Goal: Task Accomplishment & Management: Manage account settings

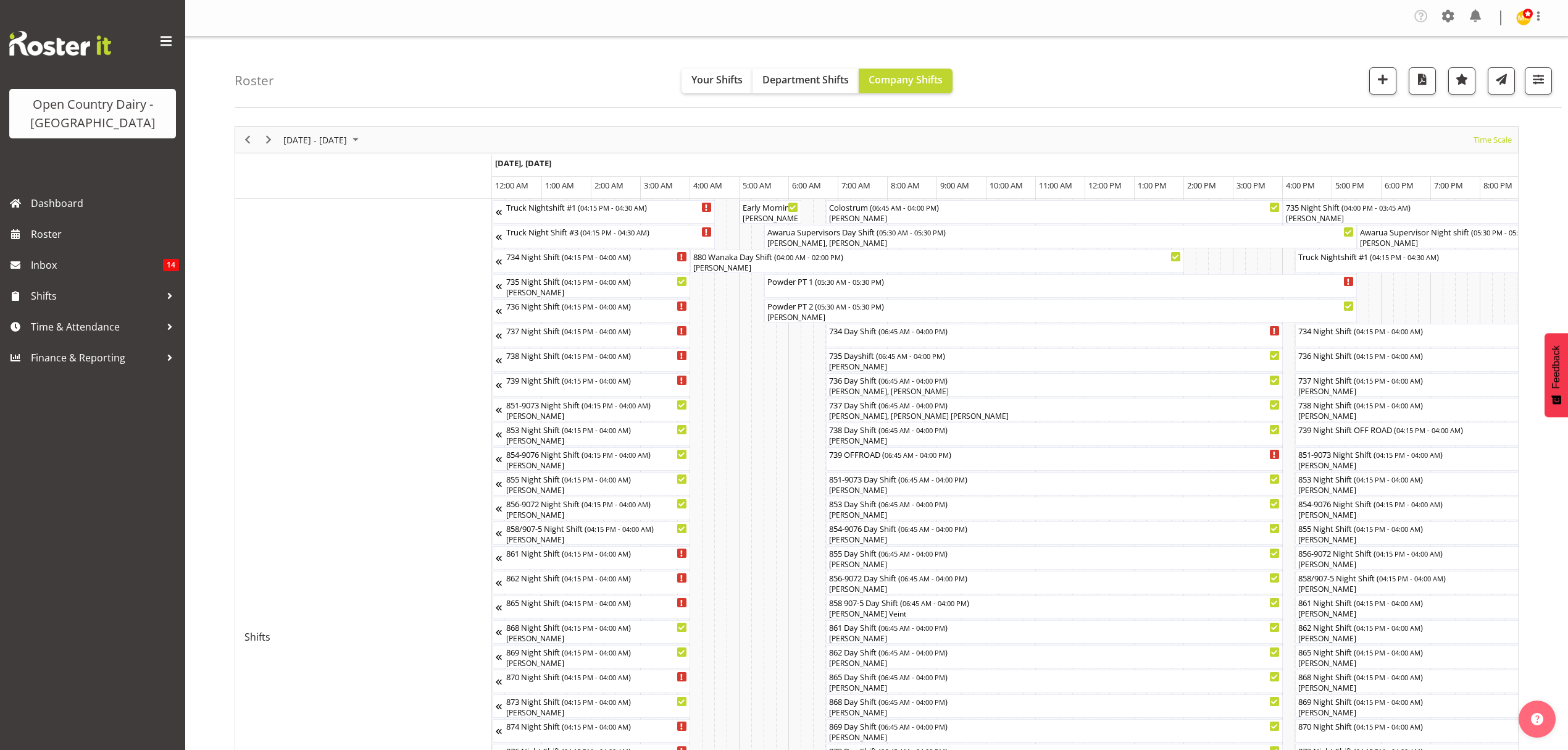
scroll to position [0, 5928]
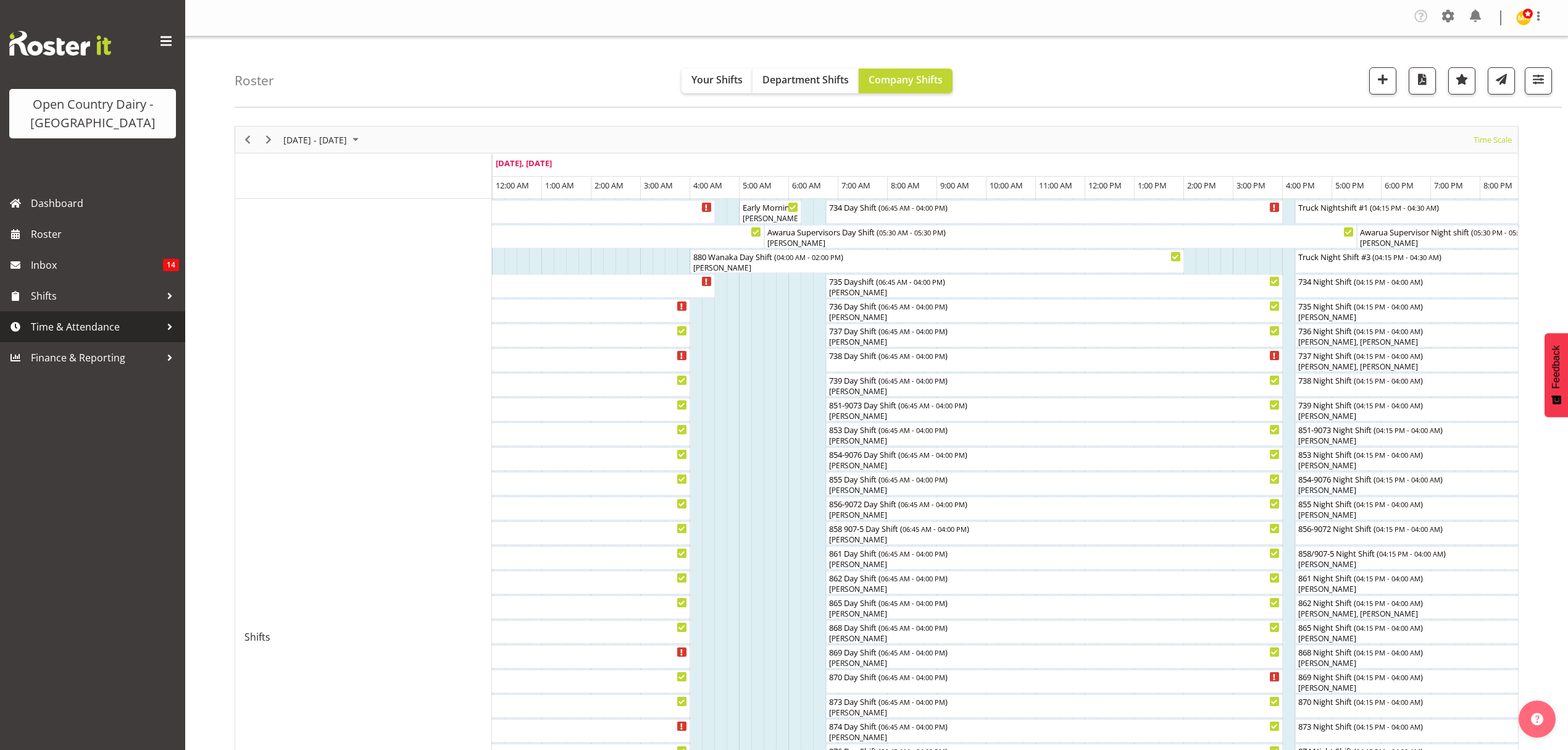
click at [100, 332] on span "Time & Attendance" at bounding box center [96, 326] width 130 height 19
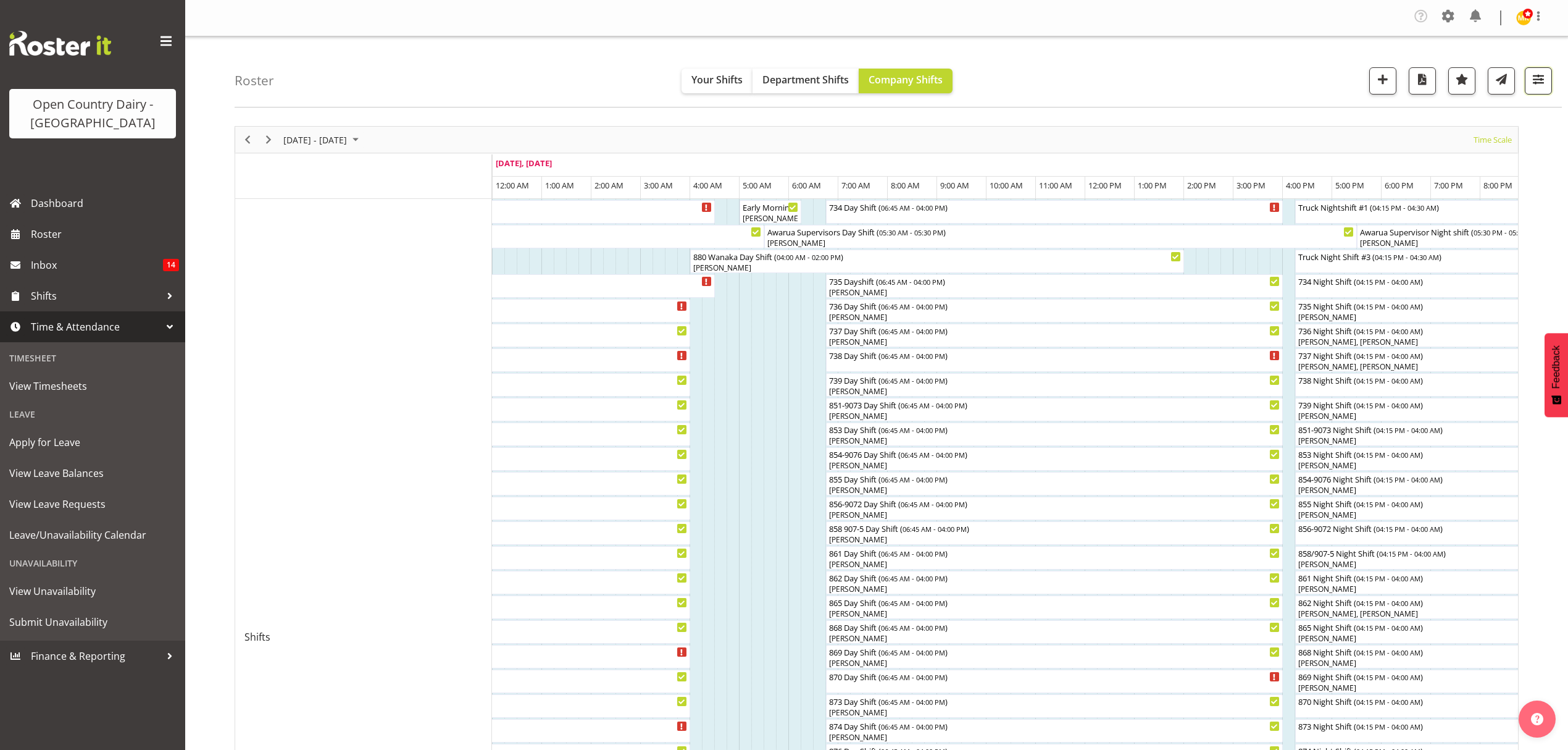
click at [1542, 94] on button "button" at bounding box center [1538, 80] width 27 height 27
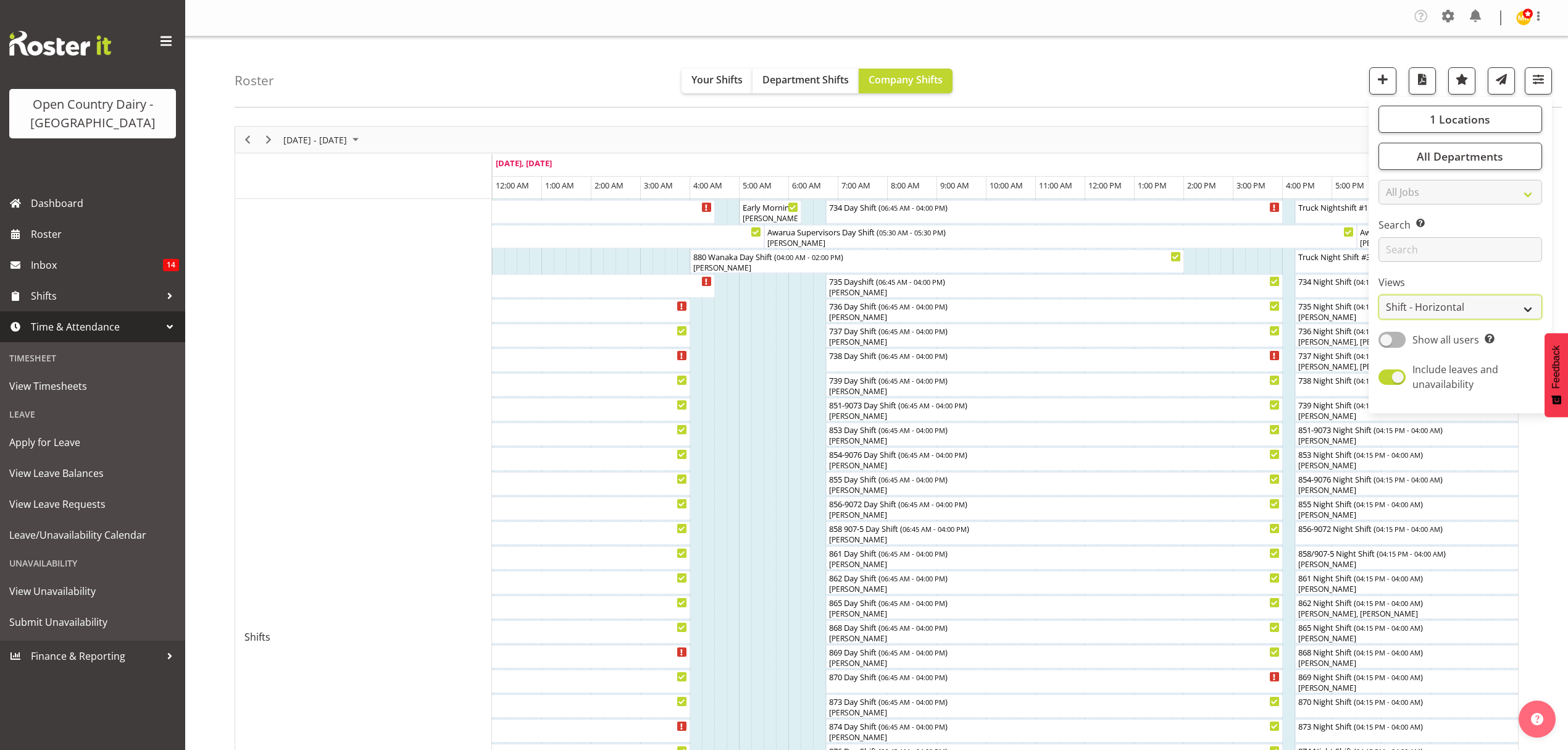
click at [1519, 309] on select "Staff Role Shift - Horizontal Shift - Vertical Staff - Location" at bounding box center [1461, 307] width 164 height 24
select select "staff"
click at [1379, 295] on select "Staff Role Shift - Horizontal Shift - Vertical Staff - Location" at bounding box center [1461, 307] width 164 height 24
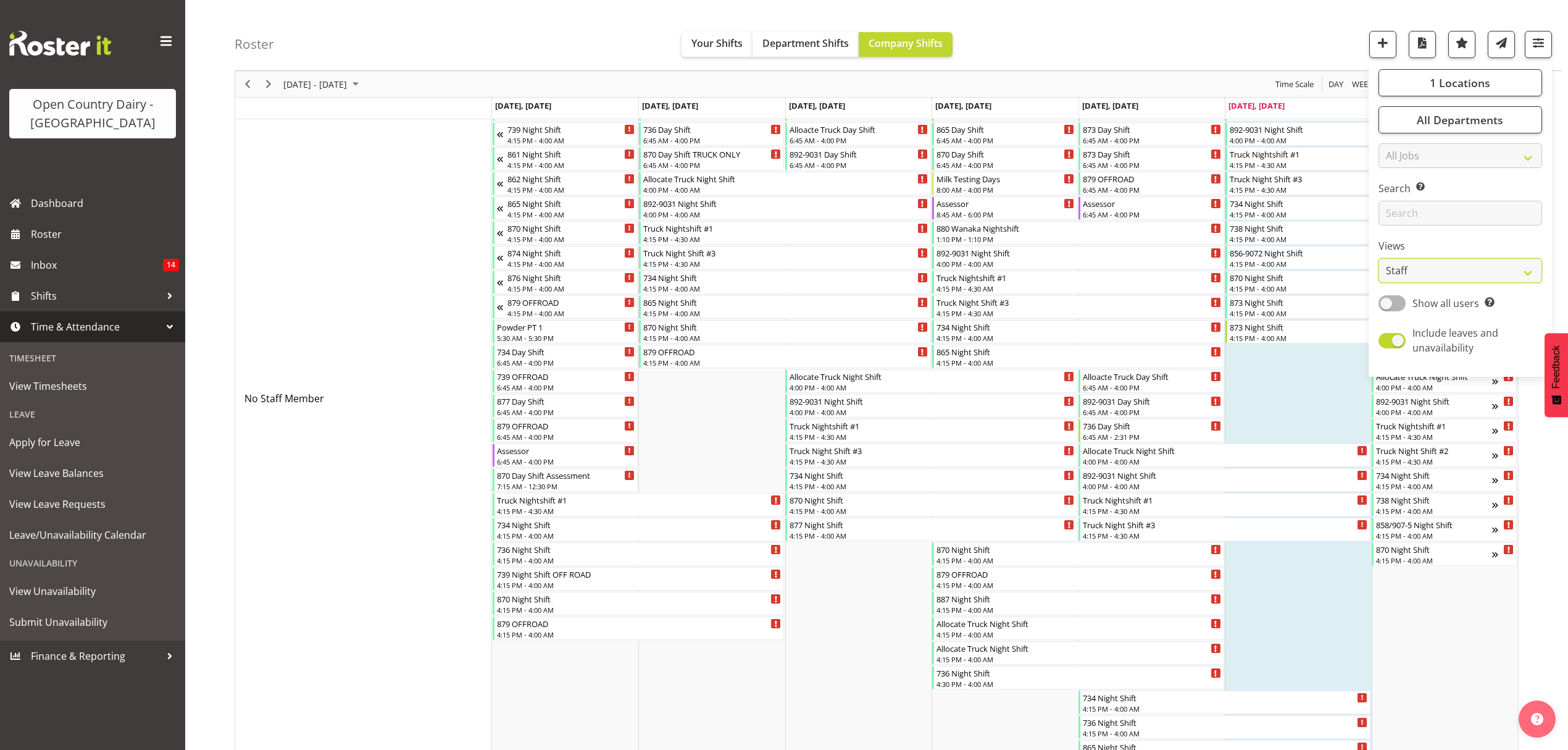
scroll to position [330, 0]
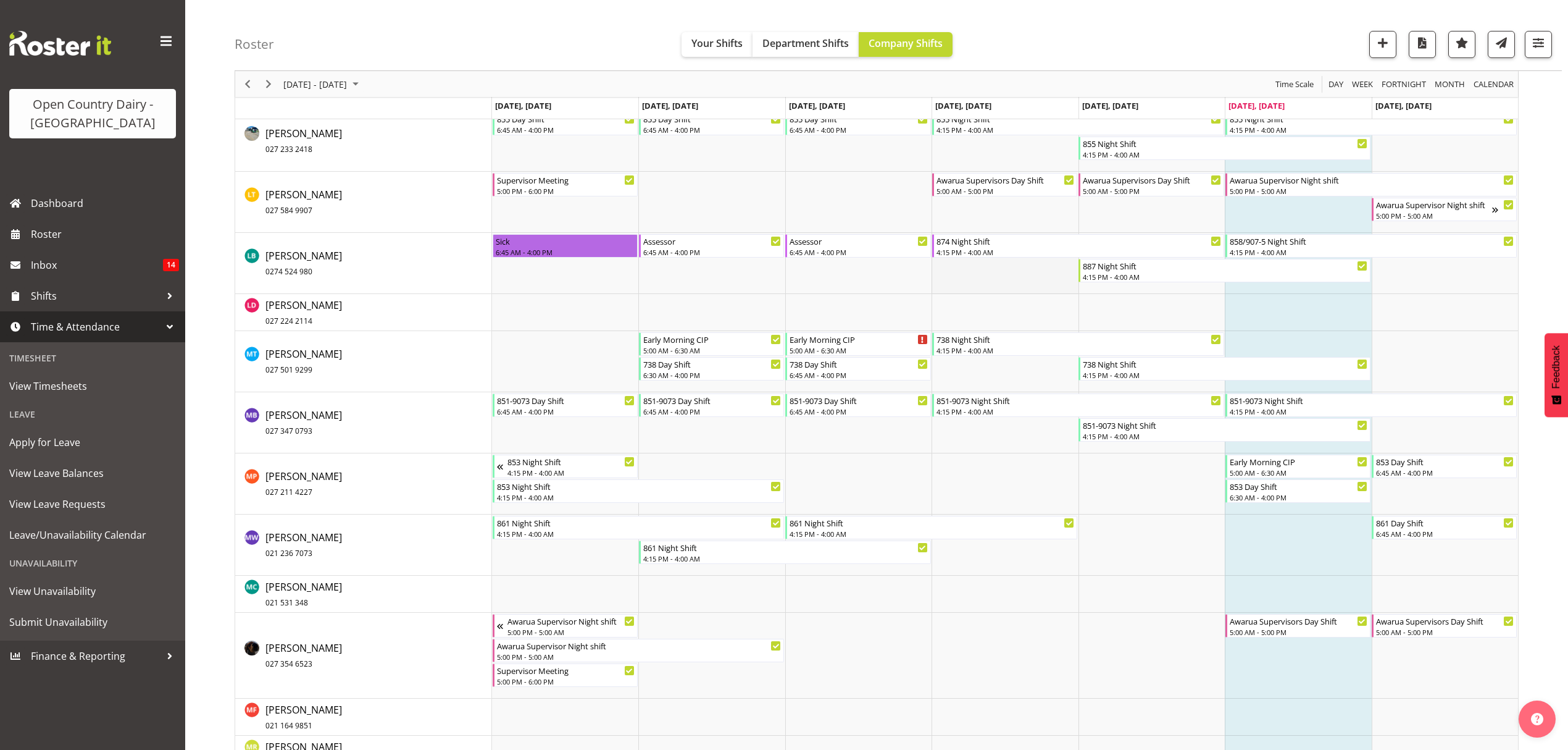
scroll to position [5105, 0]
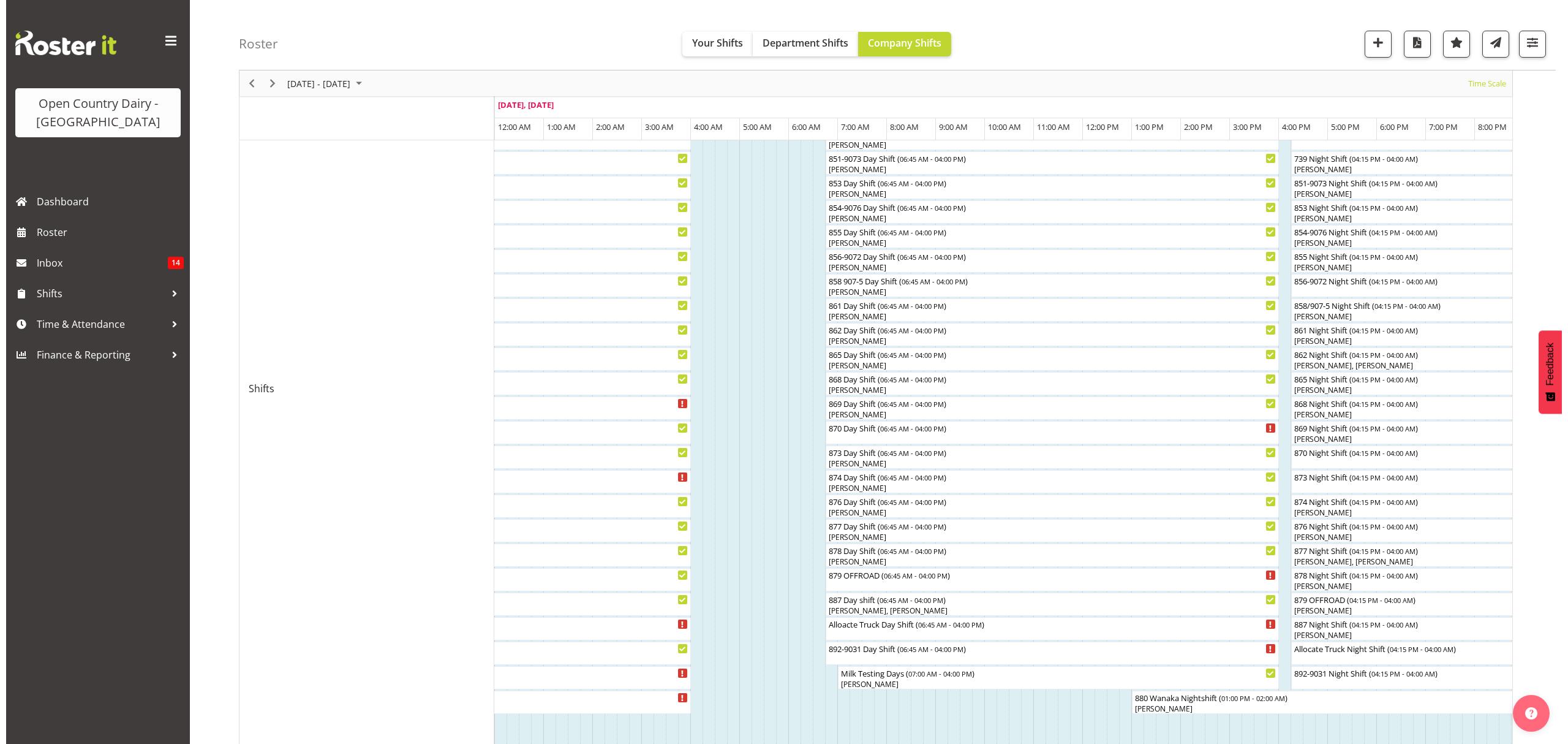
scroll to position [245, 0]
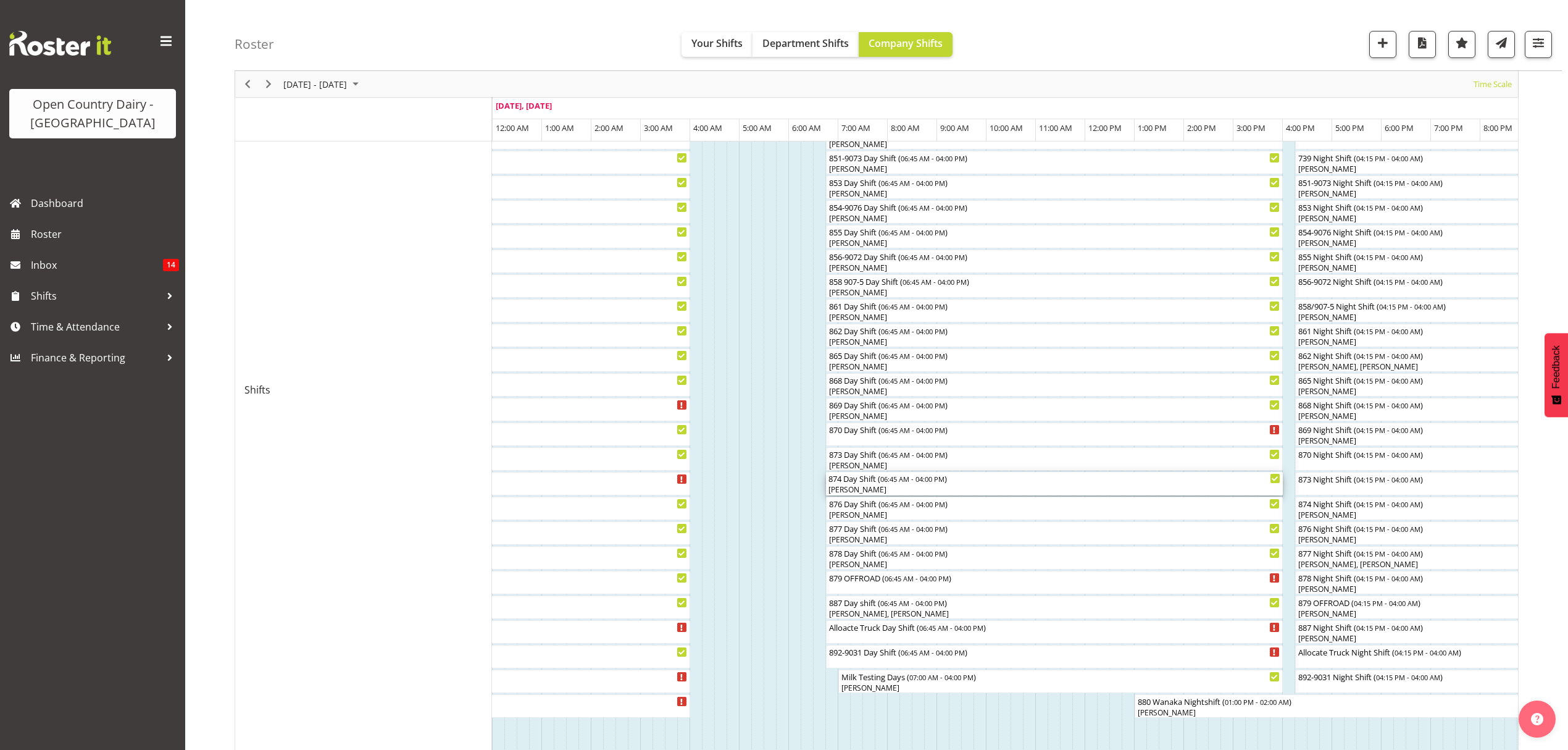
click at [852, 485] on div "[PERSON_NAME]" at bounding box center [1054, 489] width 452 height 11
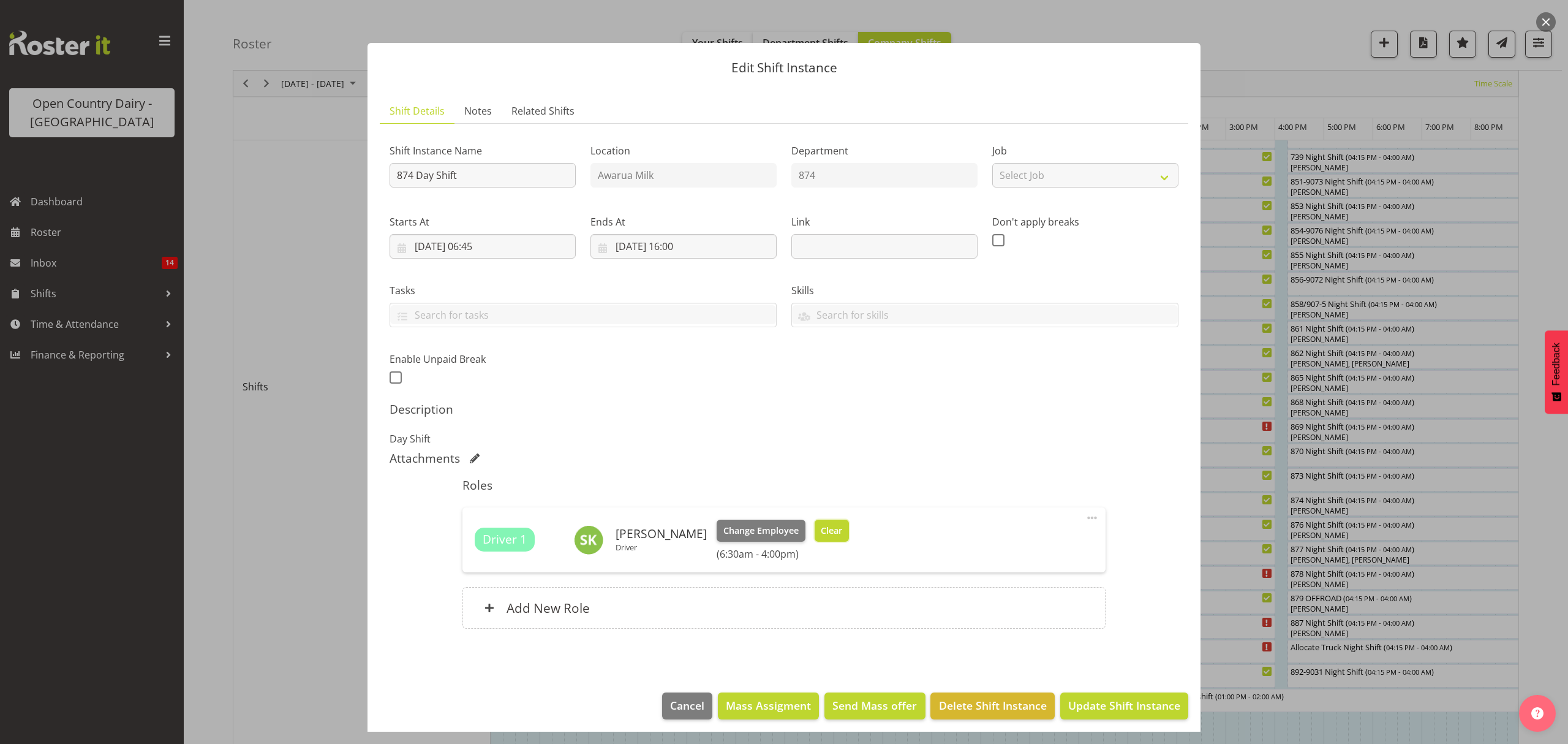
click at [828, 534] on span "Clear" at bounding box center [831, 530] width 22 height 14
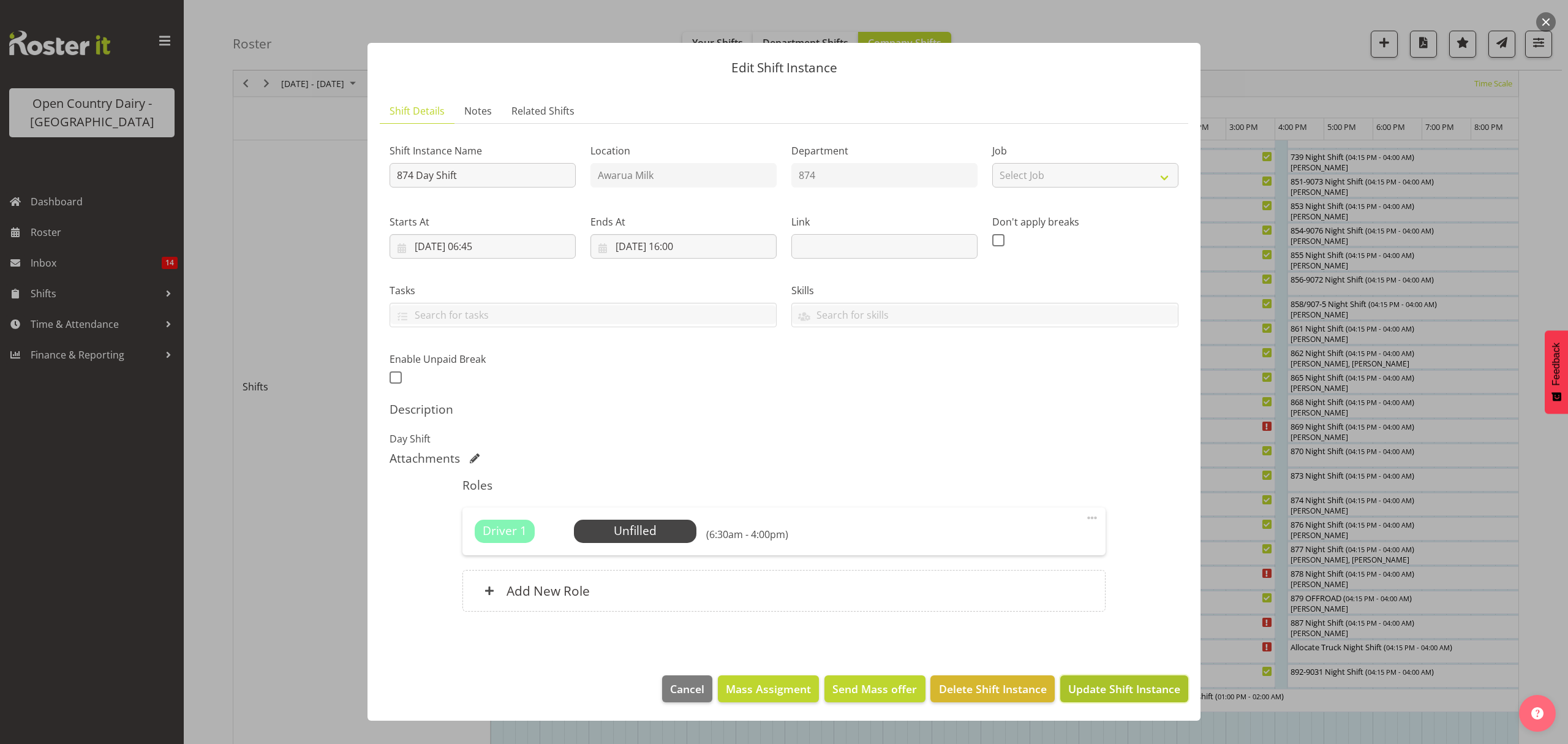
click at [1151, 688] on span "Update Shift Instance" at bounding box center [1124, 688] width 112 height 16
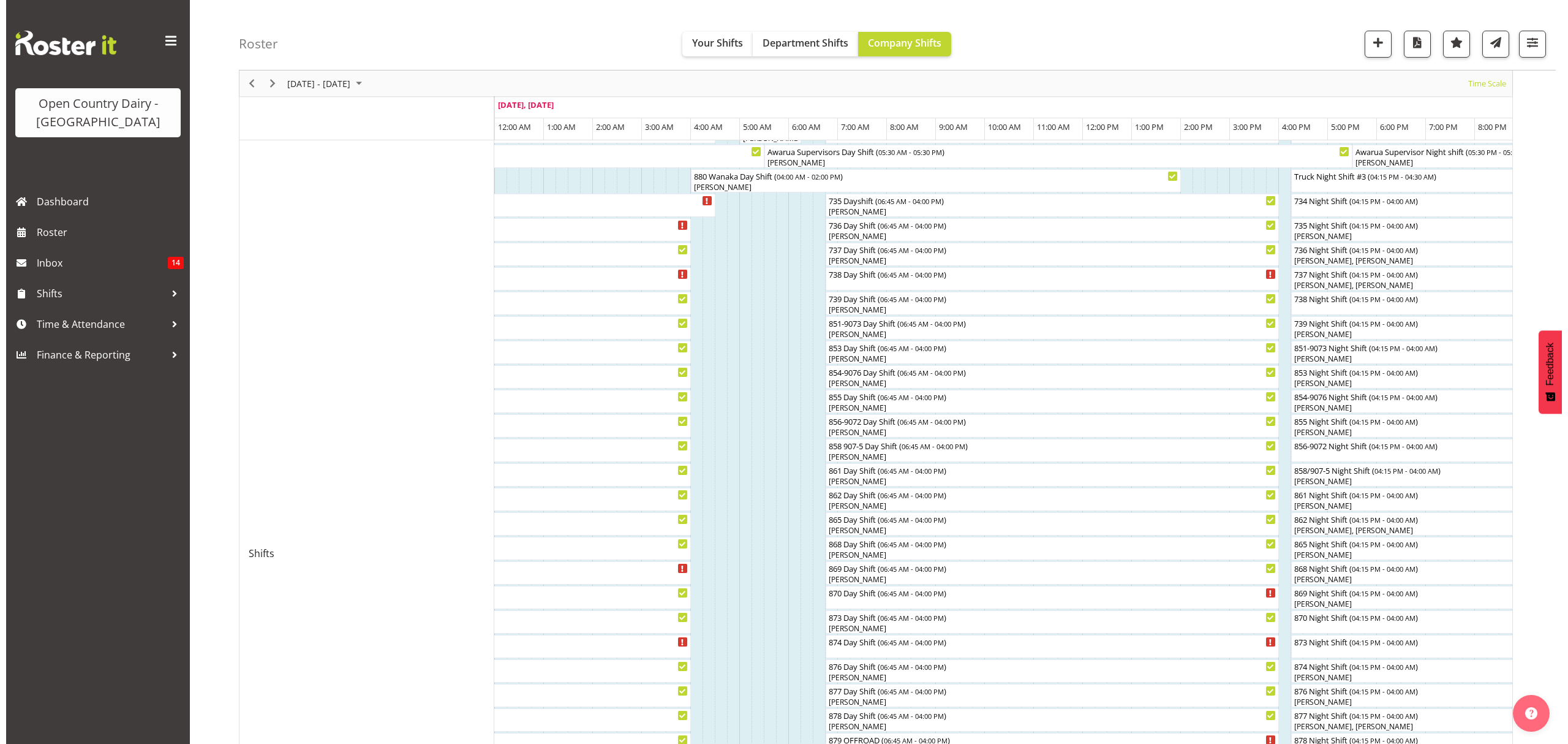
scroll to position [81, 0]
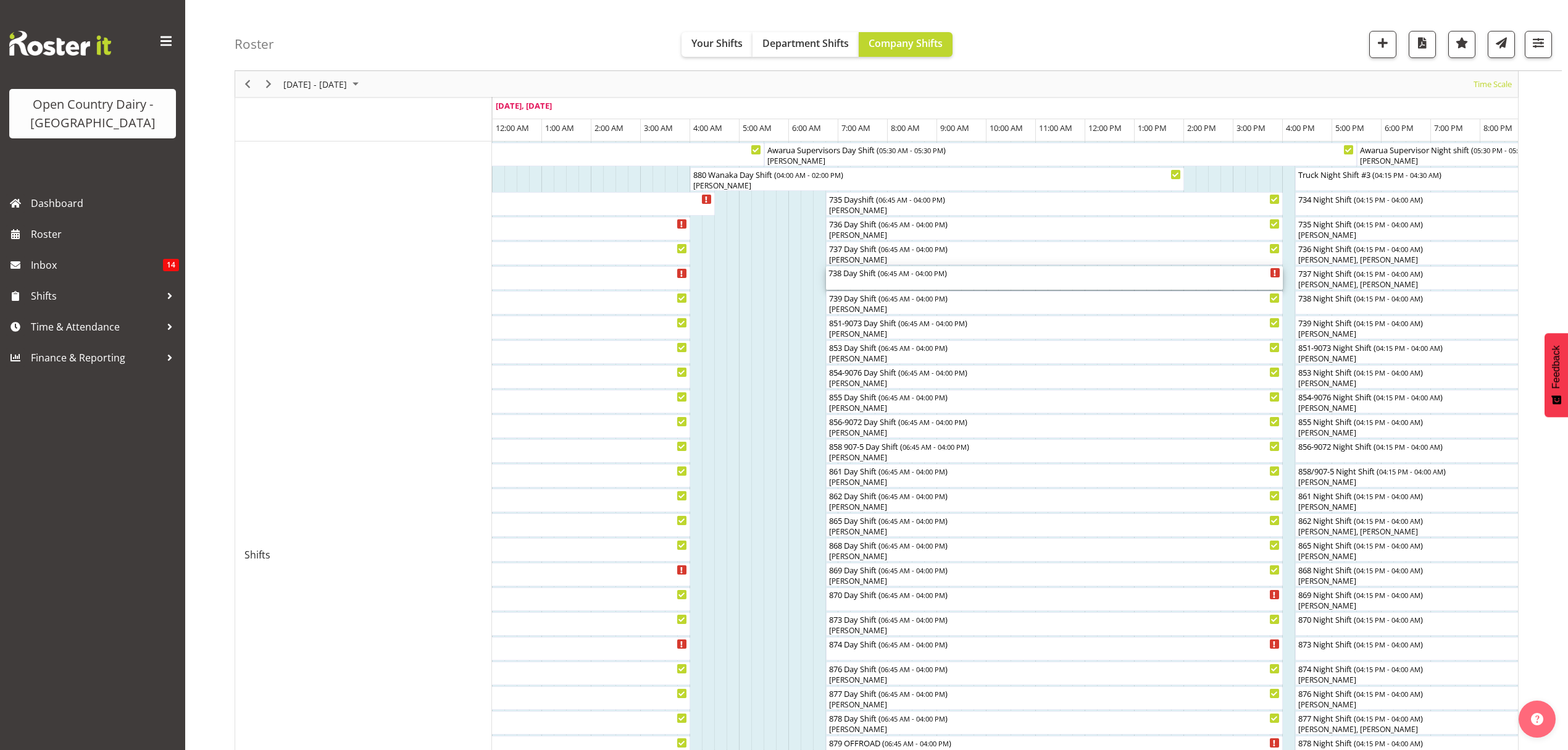
click at [867, 275] on div "738 Day Shift ( 06:45 AM - 04:00 PM )" at bounding box center [1054, 272] width 452 height 12
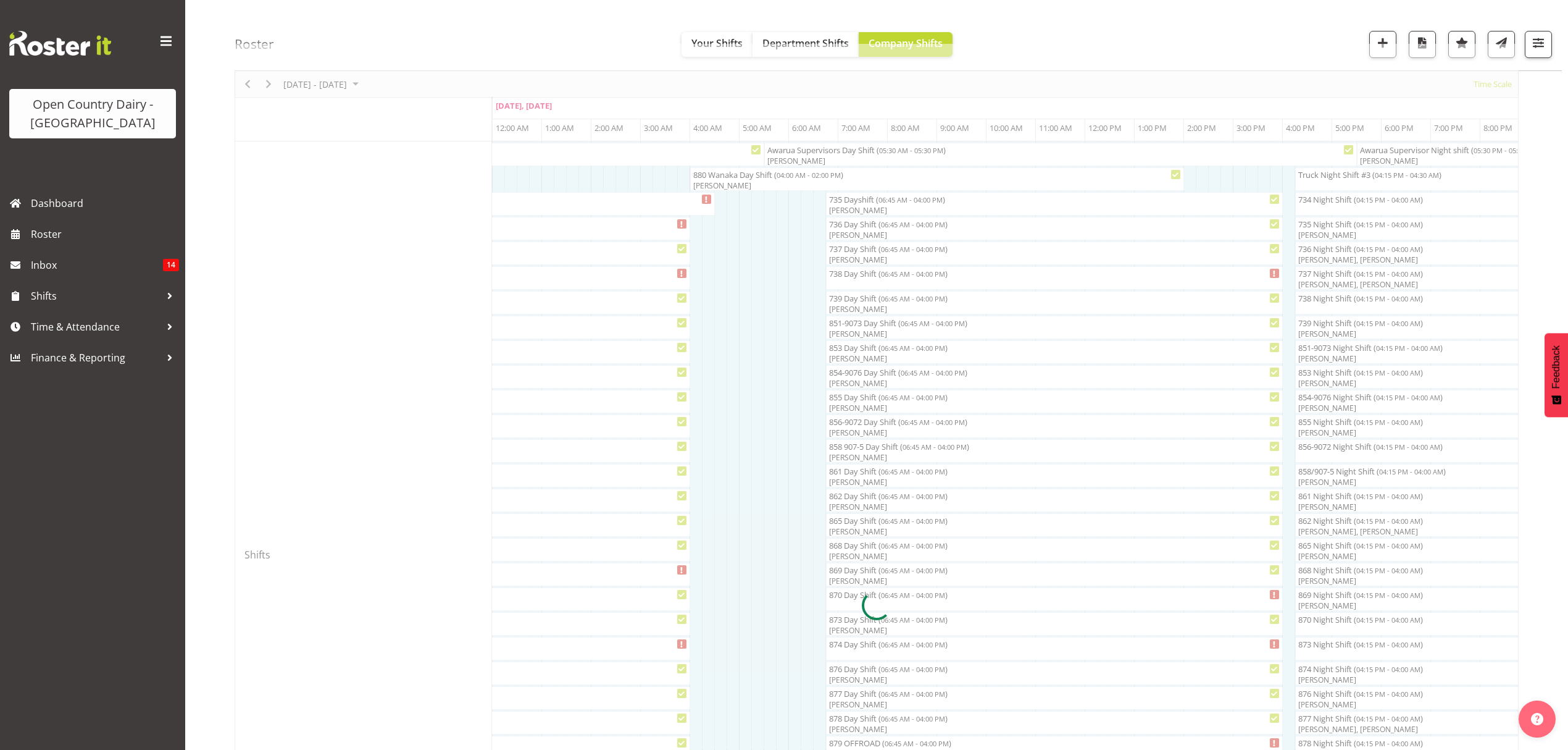
click at [867, 275] on div at bounding box center [877, 605] width 1284 height 1122
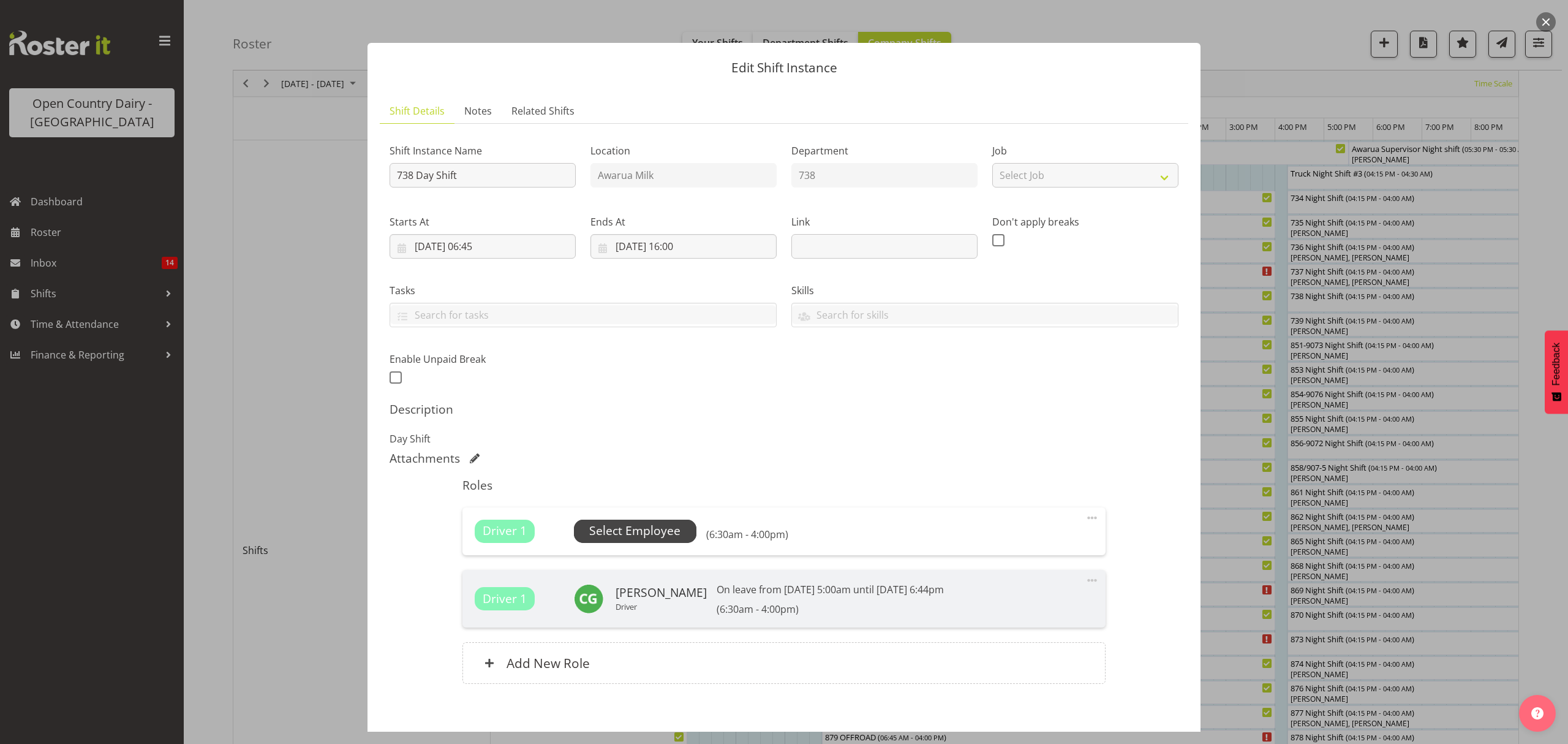
click at [639, 525] on span "Select Employee" at bounding box center [634, 531] width 91 height 18
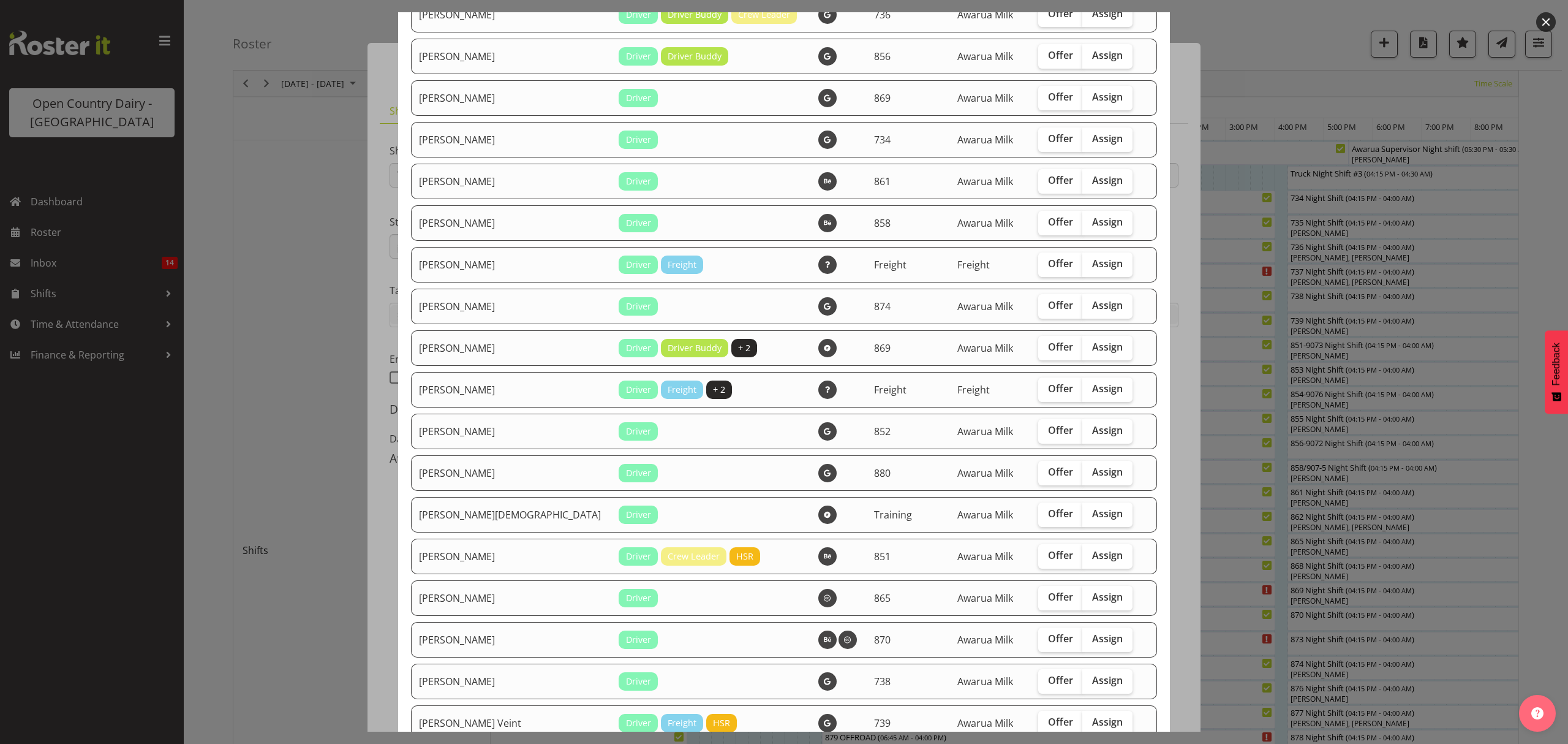
scroll to position [1143, 0]
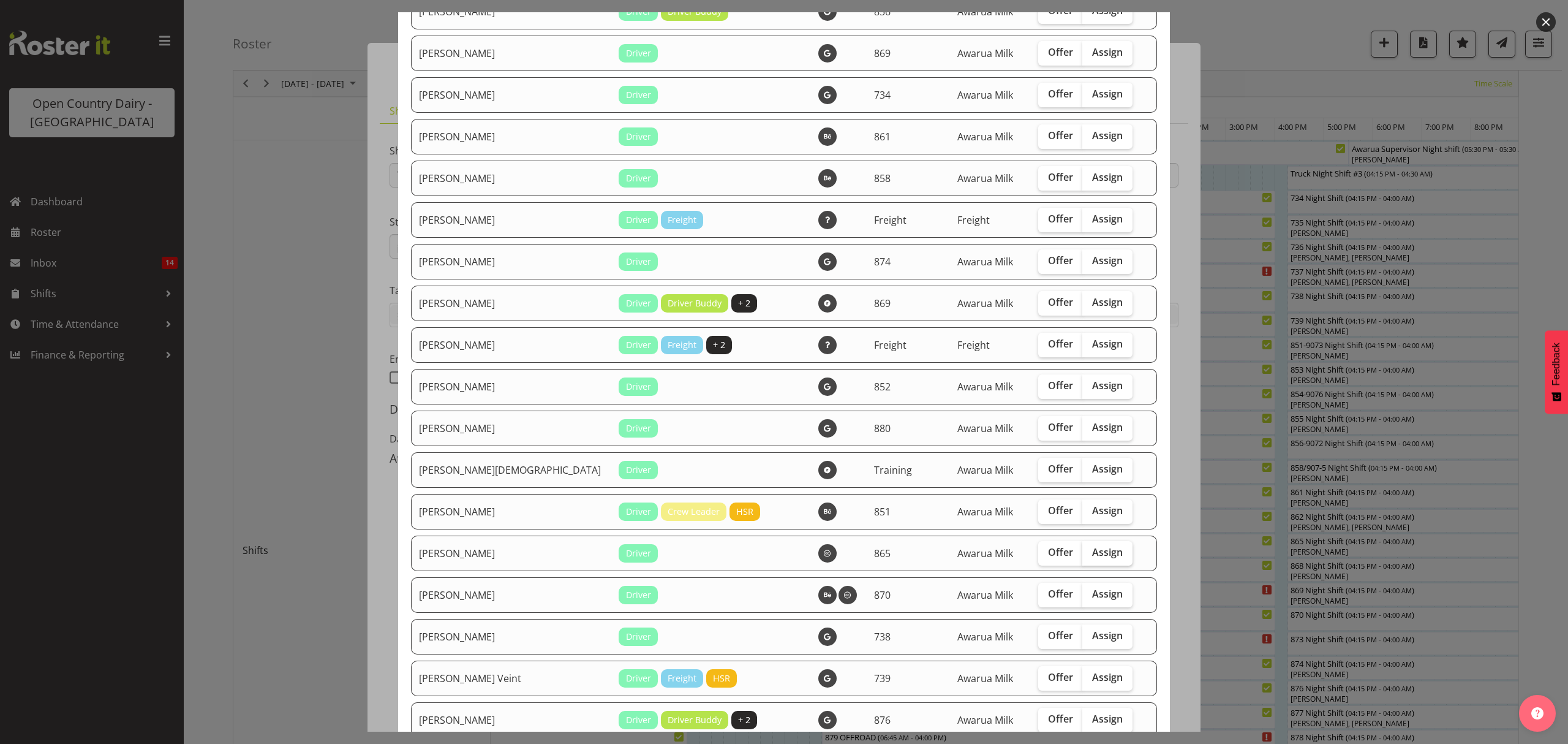
click at [1082, 560] on label "Assign" at bounding box center [1107, 553] width 50 height 24
click at [1082, 556] on input "Assign" at bounding box center [1086, 552] width 8 height 8
checkbox input "true"
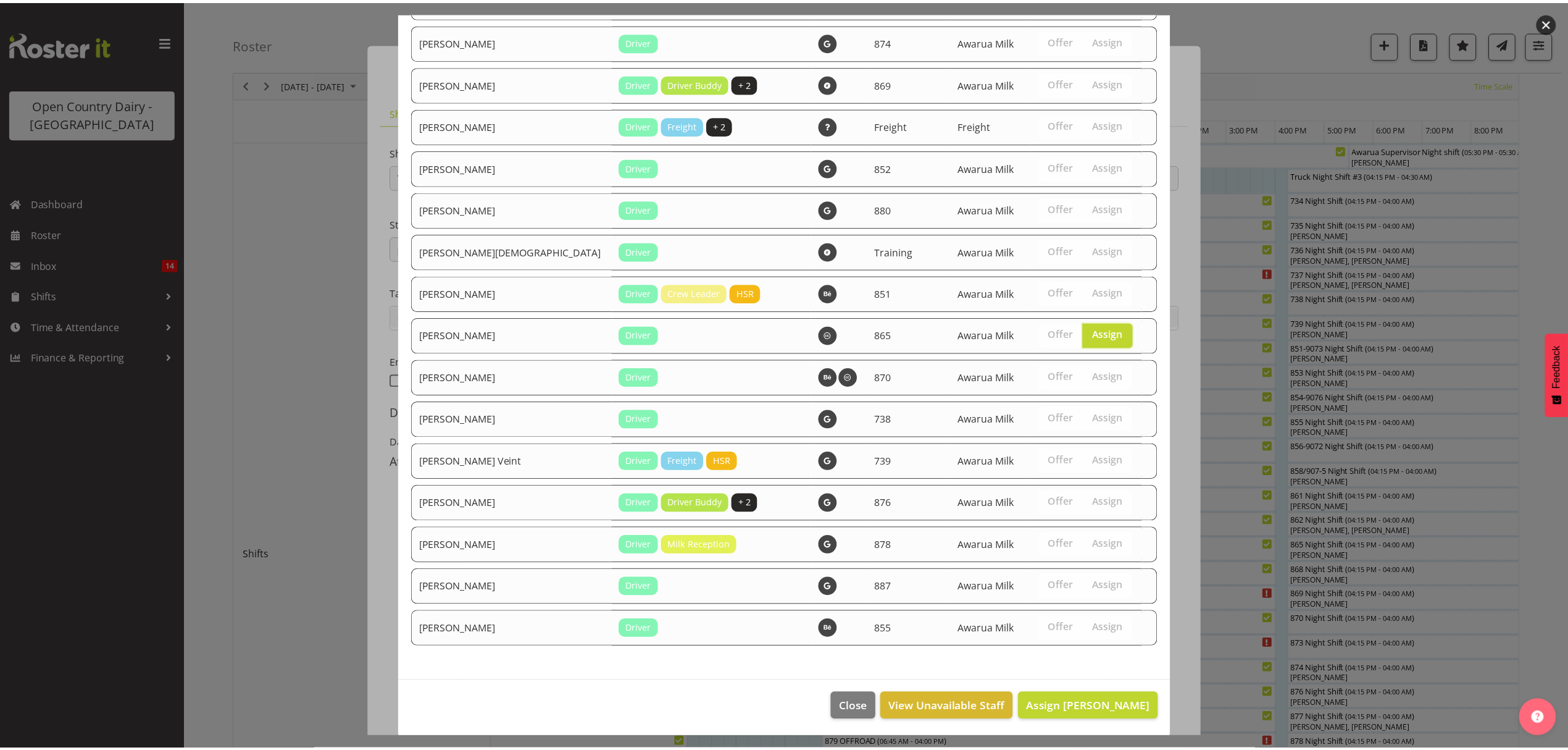
scroll to position [1376, 0]
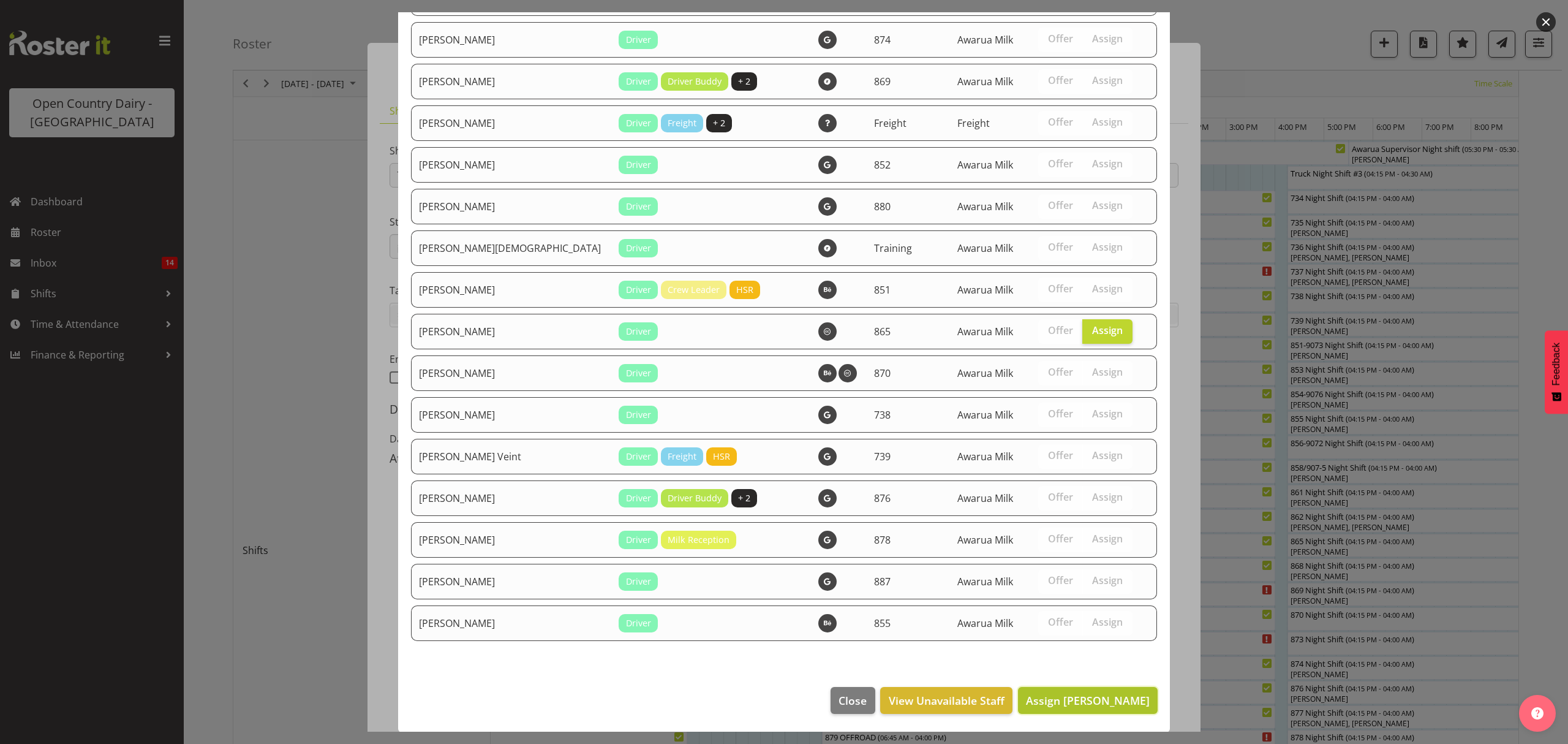
click at [1047, 692] on span "Assign Steffan Kennard" at bounding box center [1087, 700] width 124 height 14
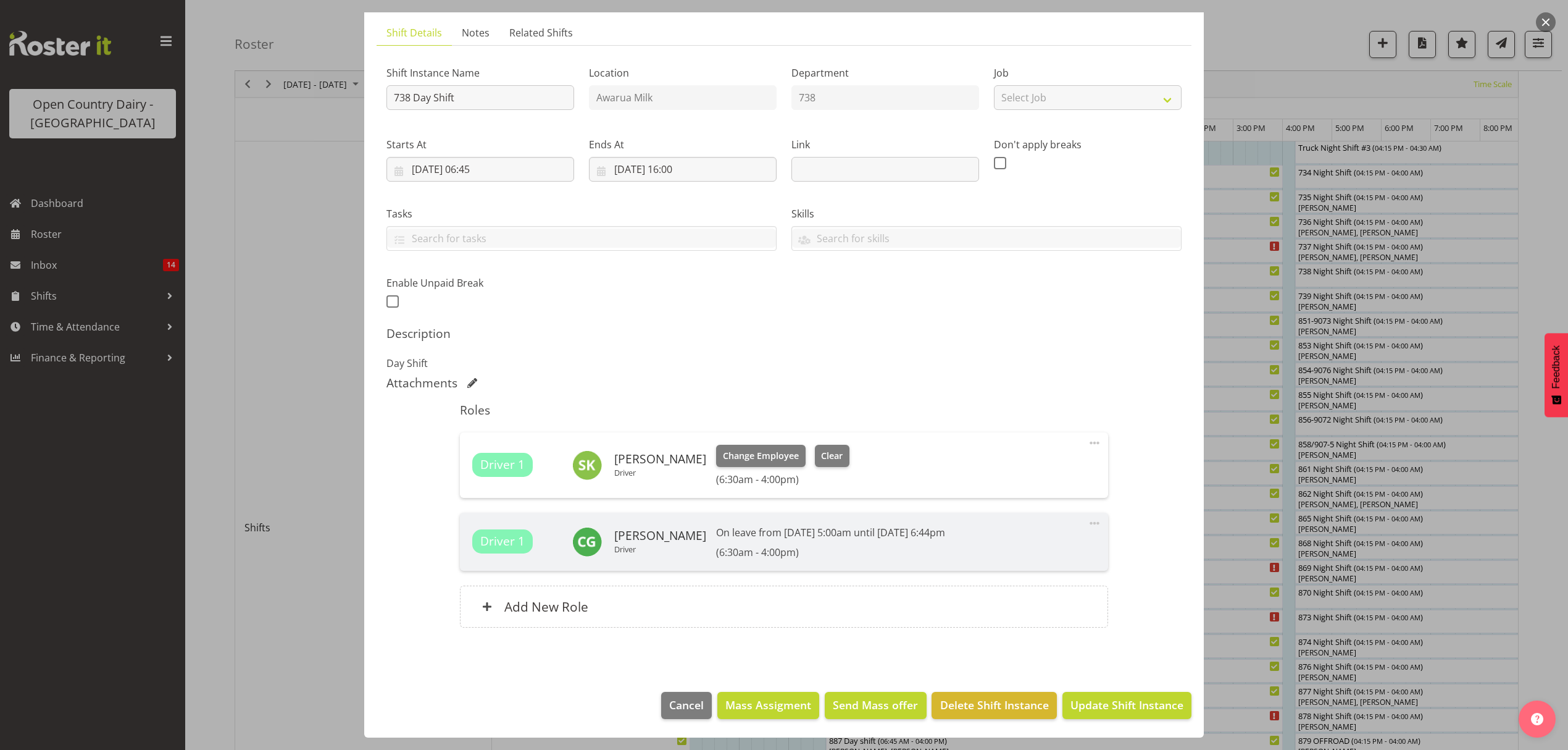
scroll to position [247, 0]
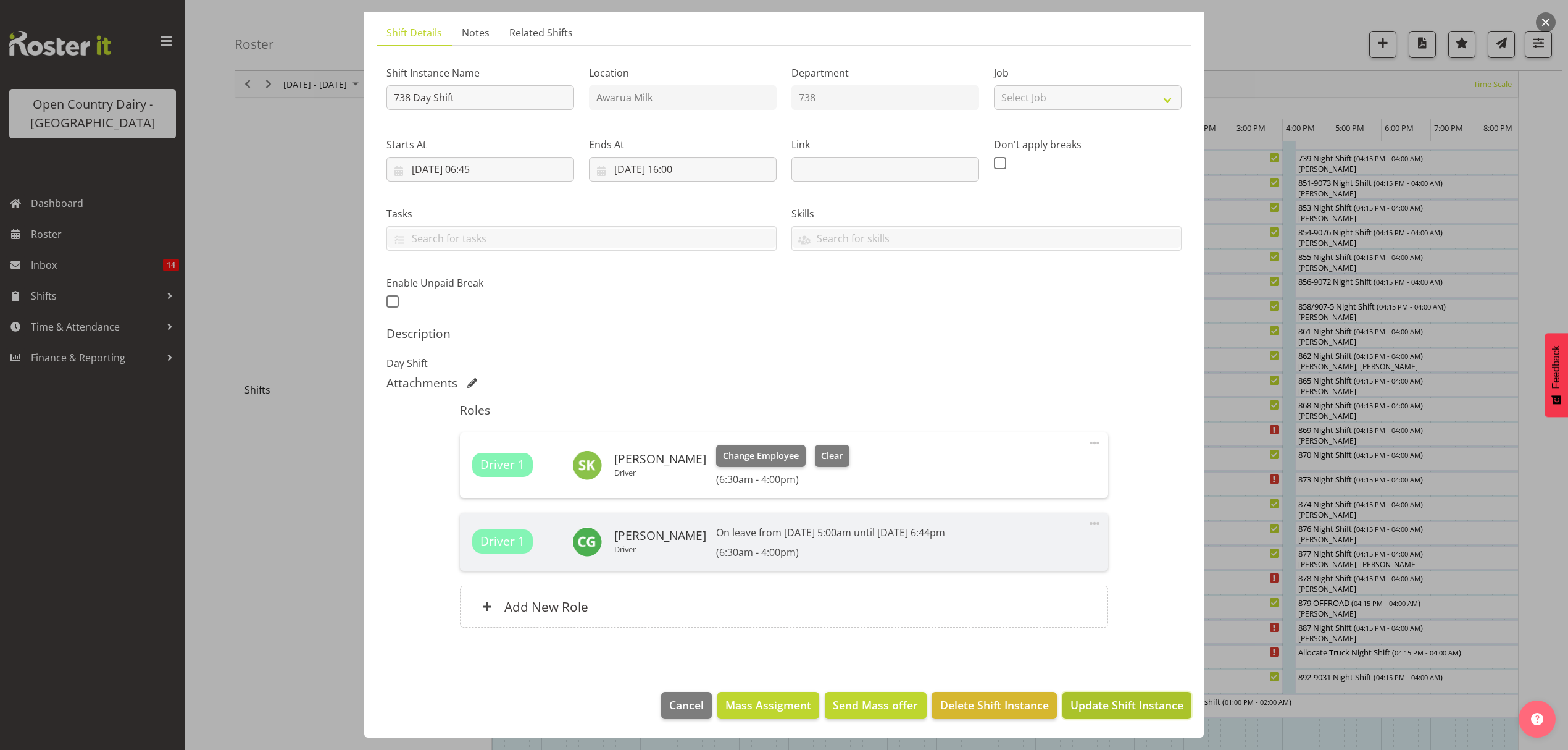
click at [1097, 696] on button "Update Shift Instance" at bounding box center [1126, 705] width 129 height 27
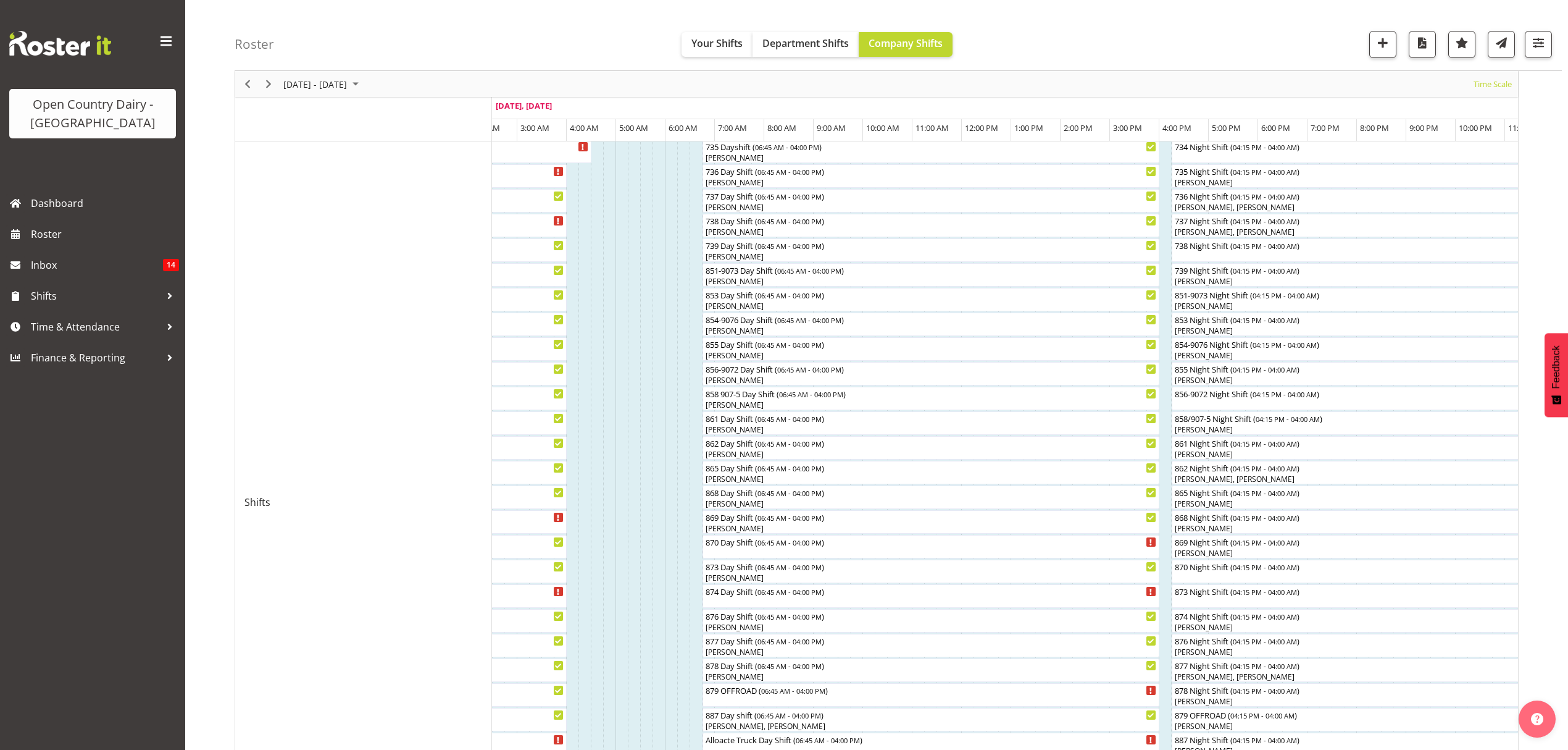
scroll to position [110, 0]
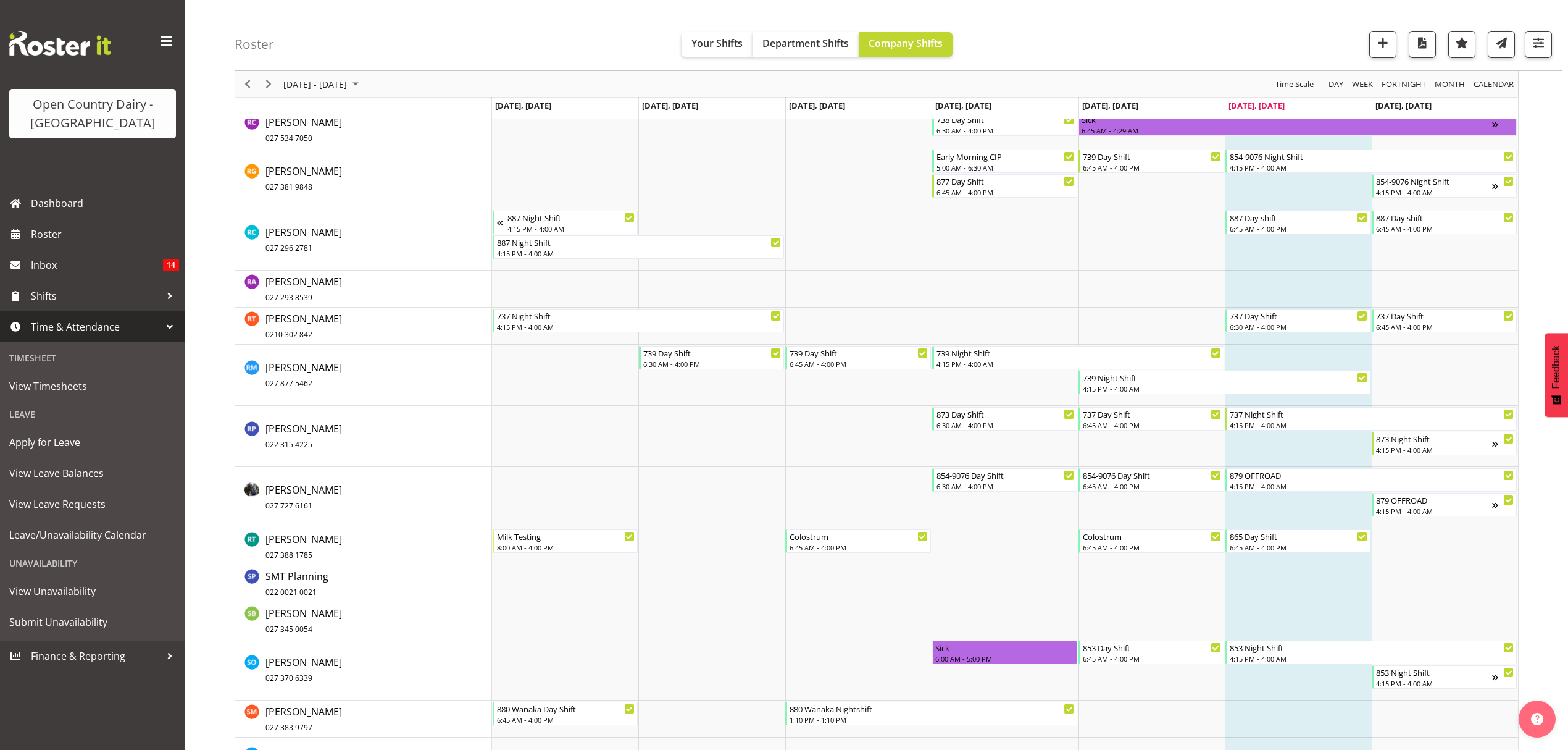
scroll to position [6504, 0]
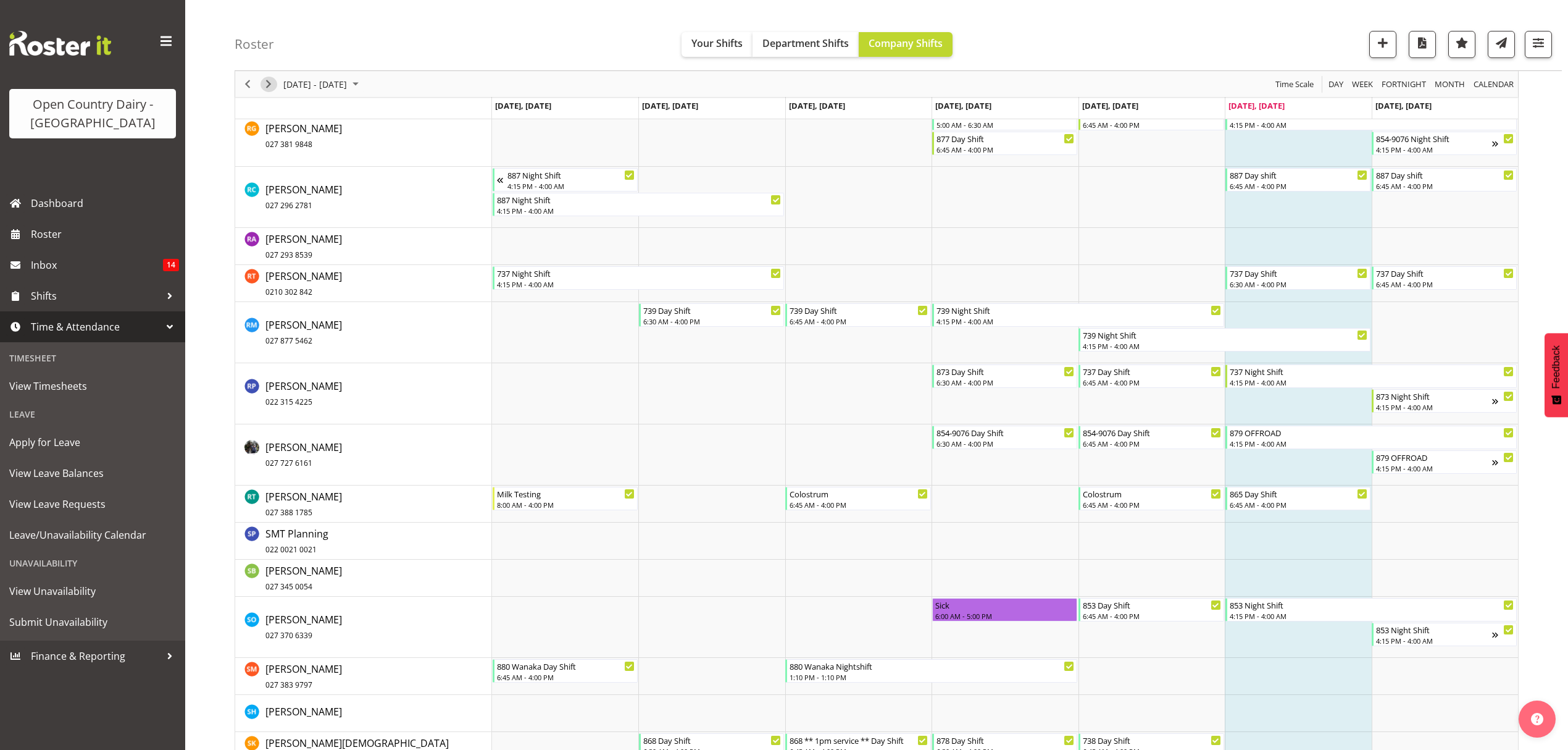
click at [270, 81] on span "Next" at bounding box center [269, 84] width 15 height 15
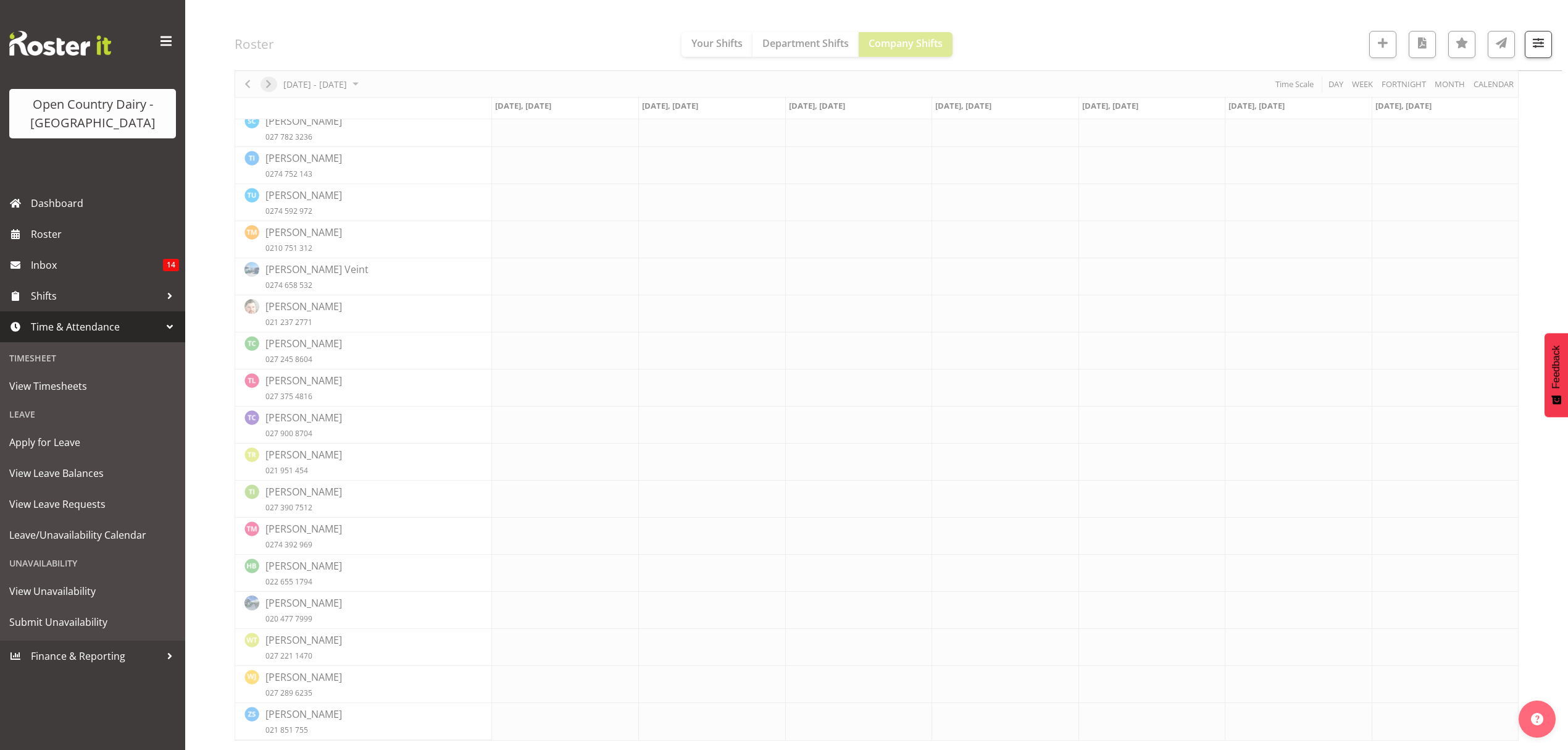
scroll to position [0, 0]
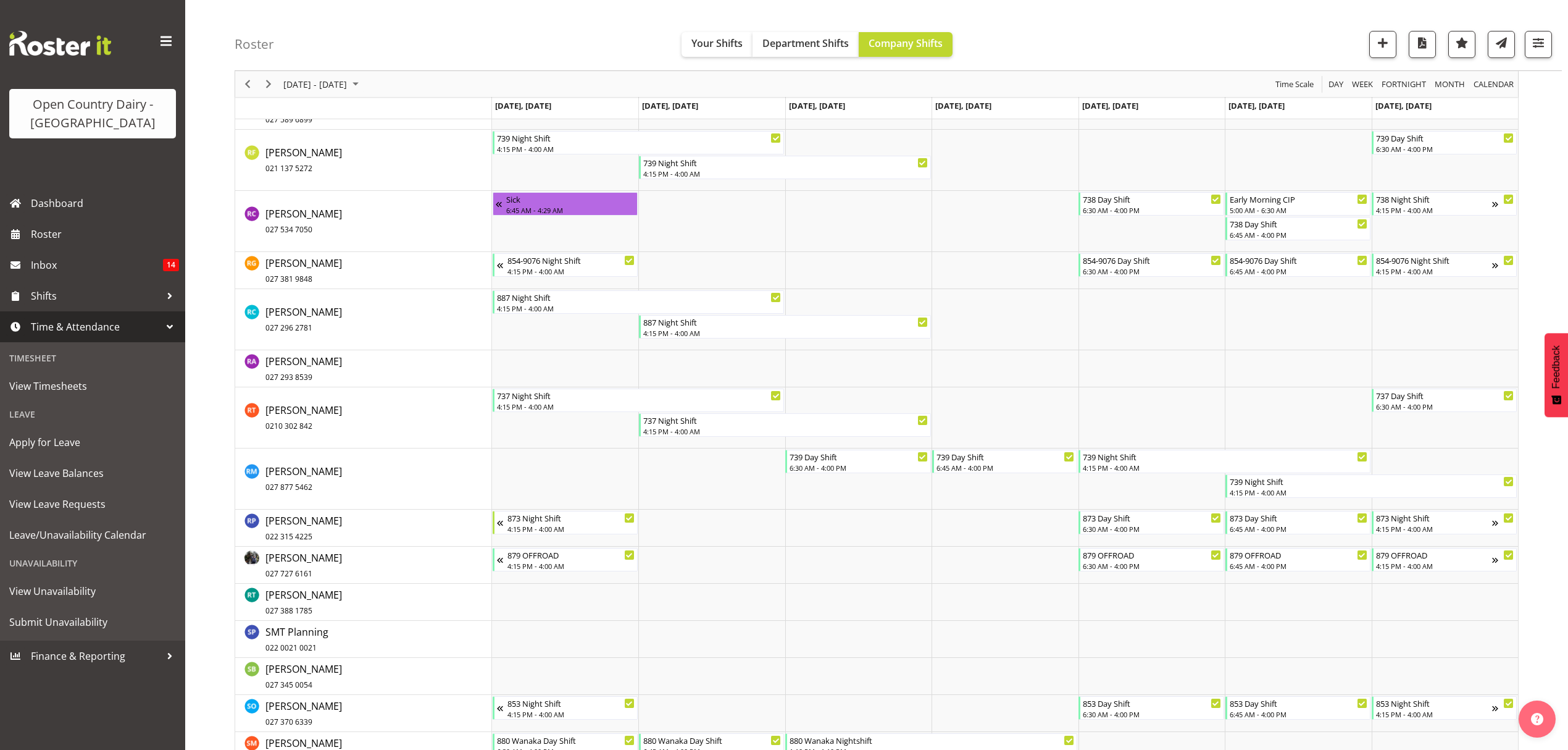
scroll to position [5929, 0]
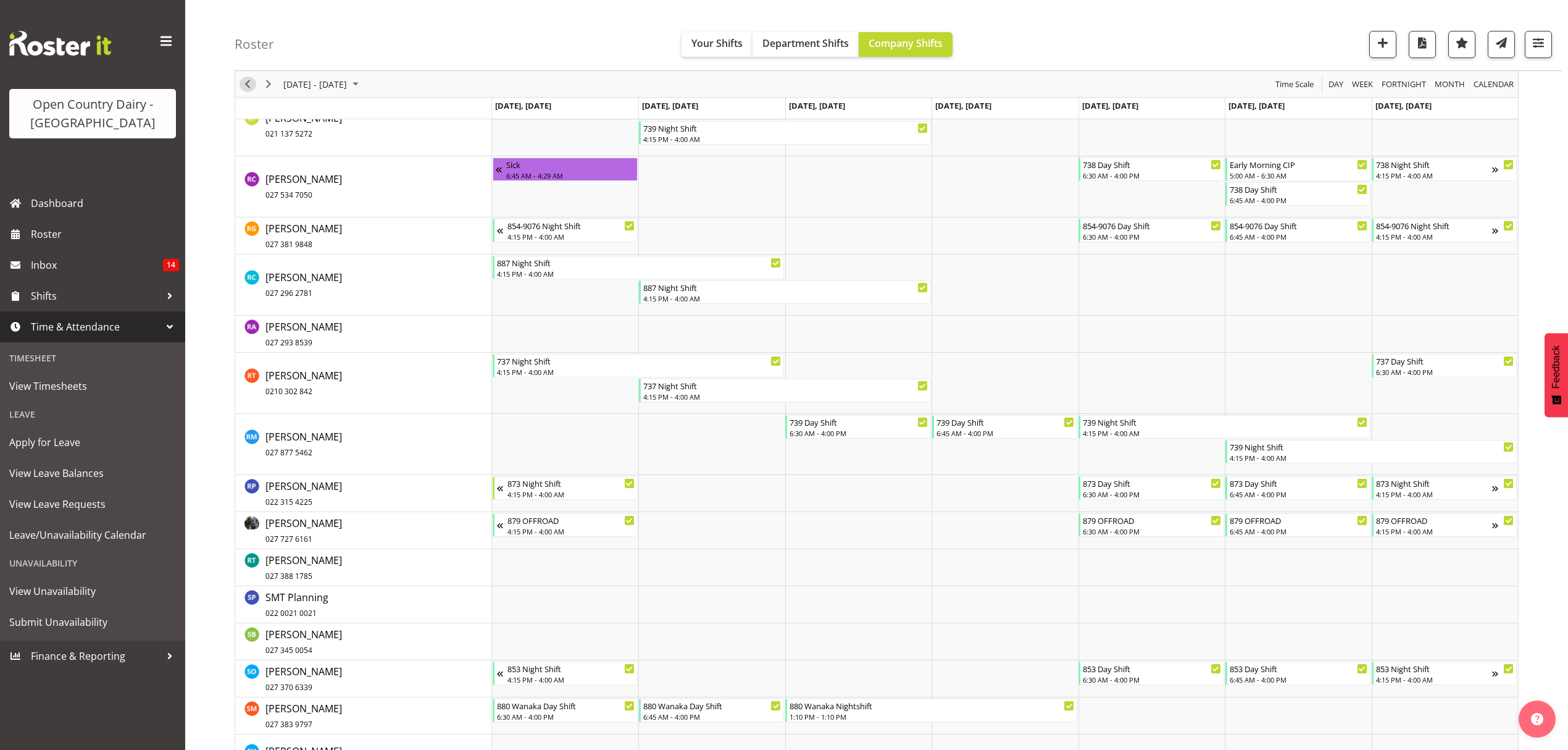
click at [246, 87] on span "Previous" at bounding box center [248, 84] width 15 height 15
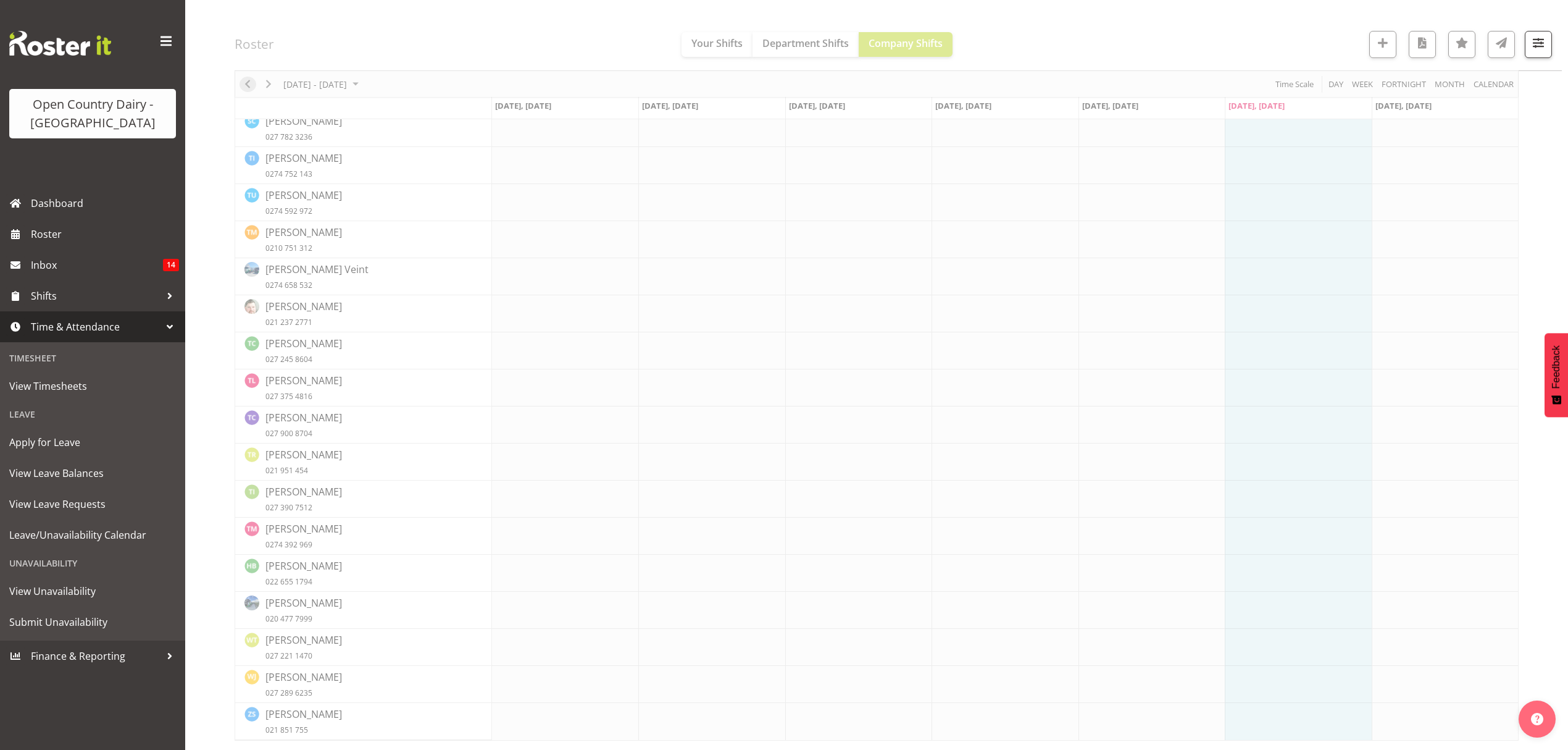
scroll to position [0, 0]
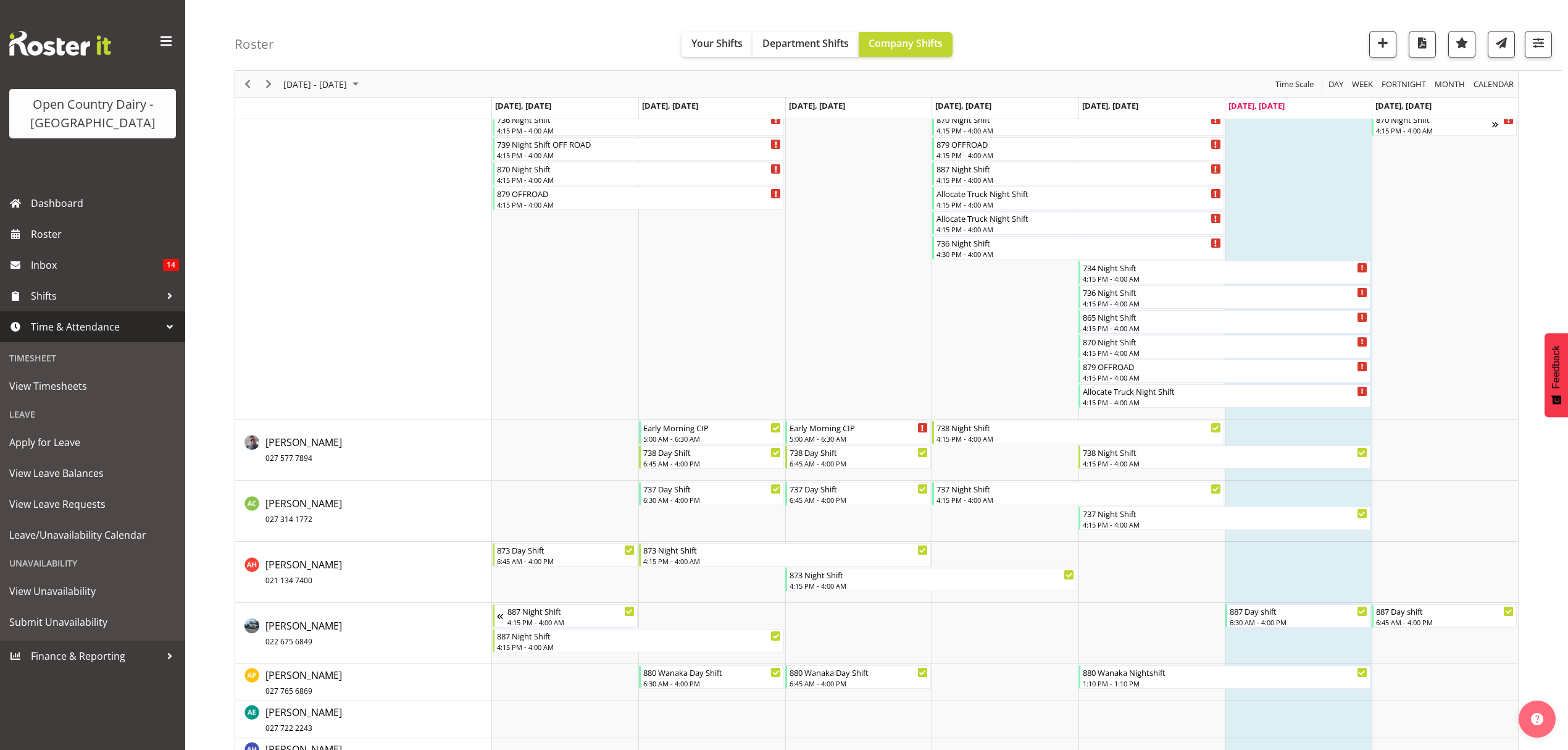
scroll to position [247, 0]
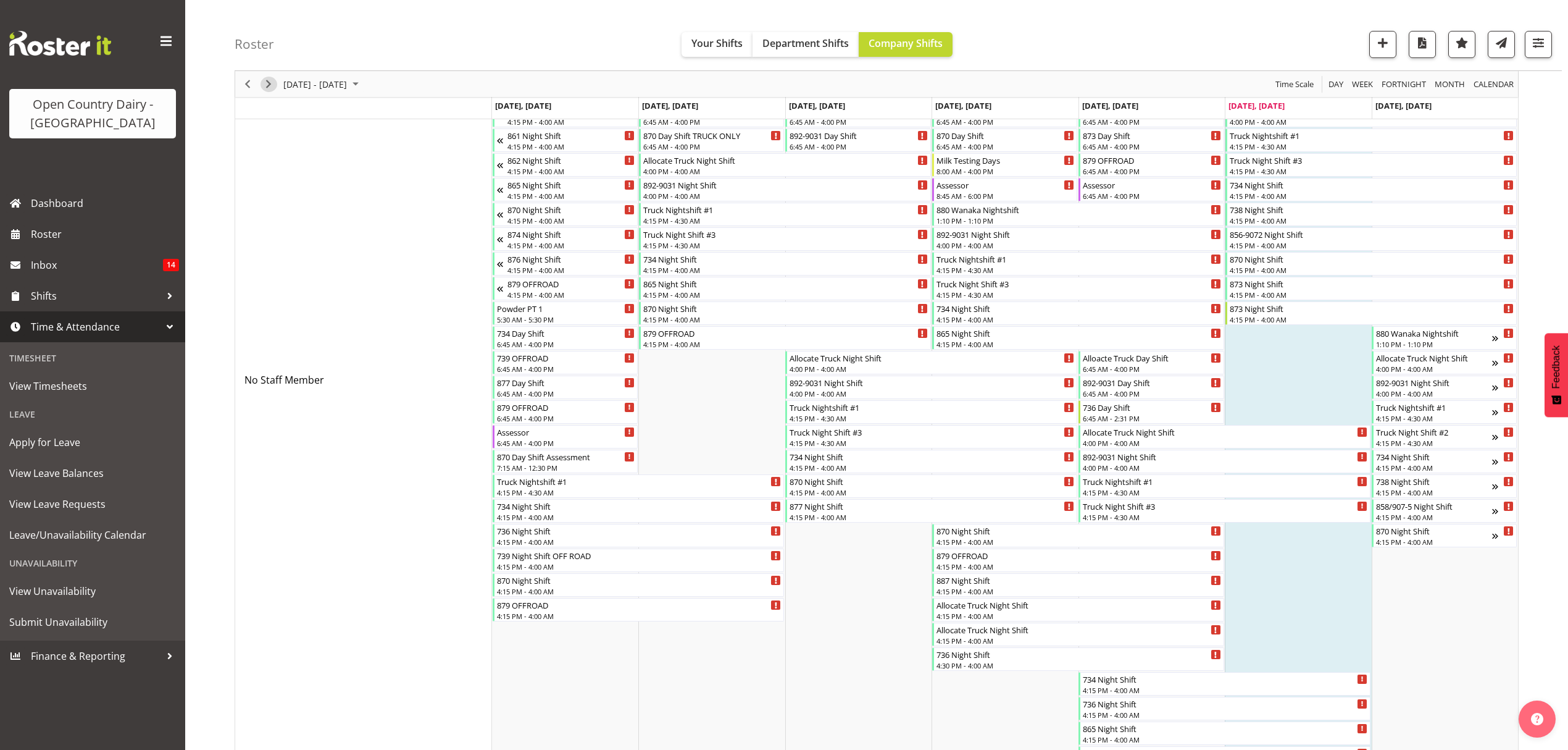
click at [269, 84] on span "Next" at bounding box center [269, 84] width 15 height 15
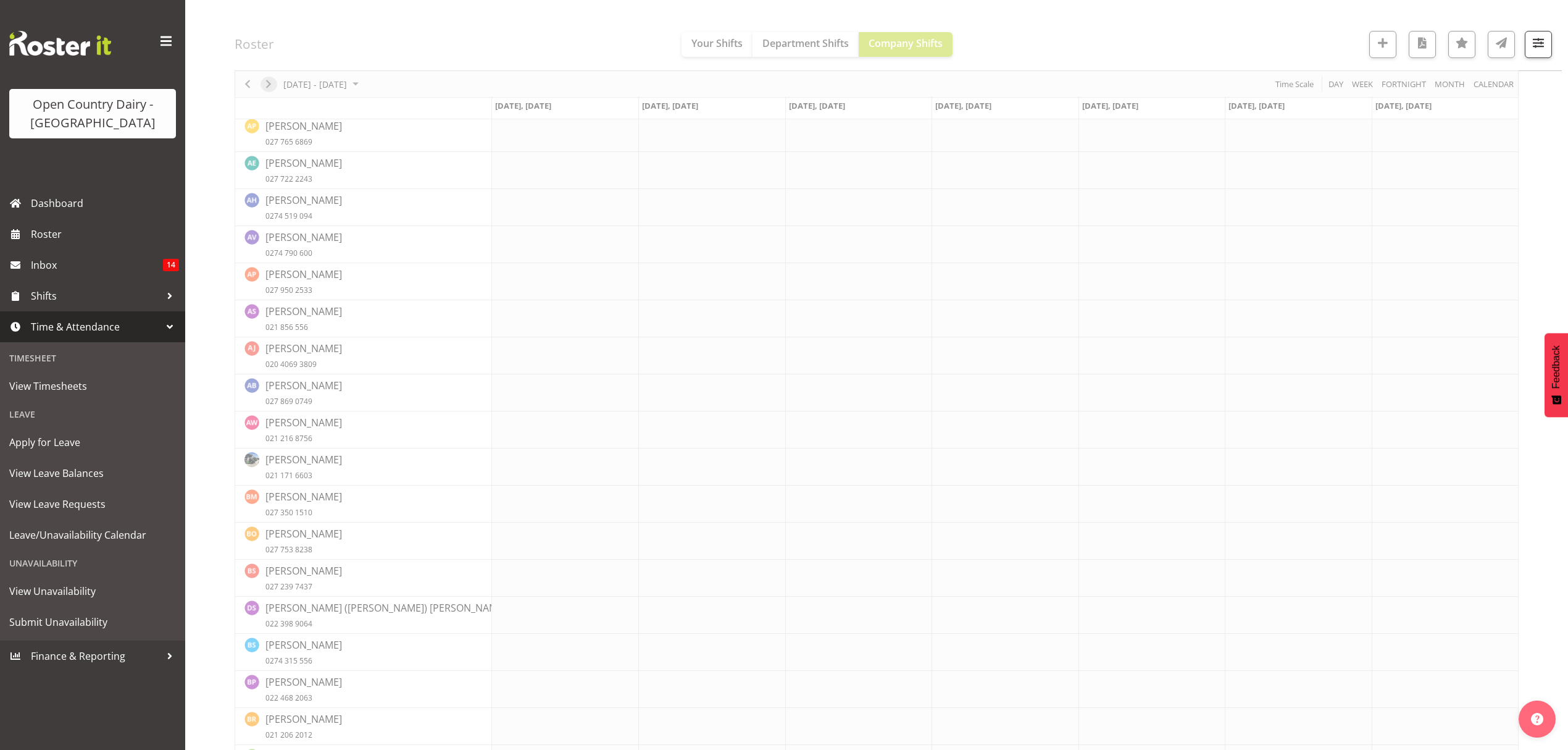
scroll to position [0, 0]
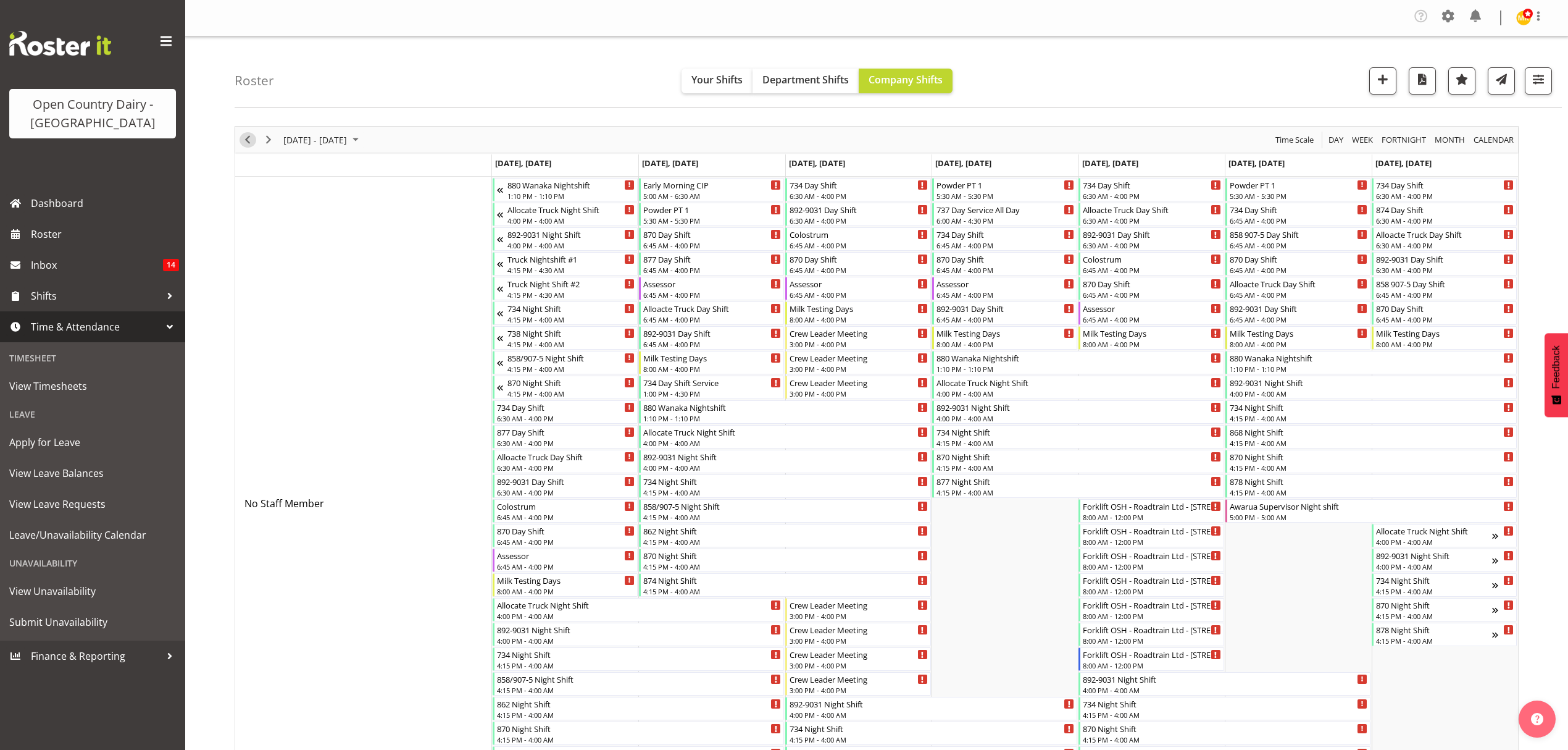
click at [247, 144] on span "Previous" at bounding box center [248, 140] width 15 height 15
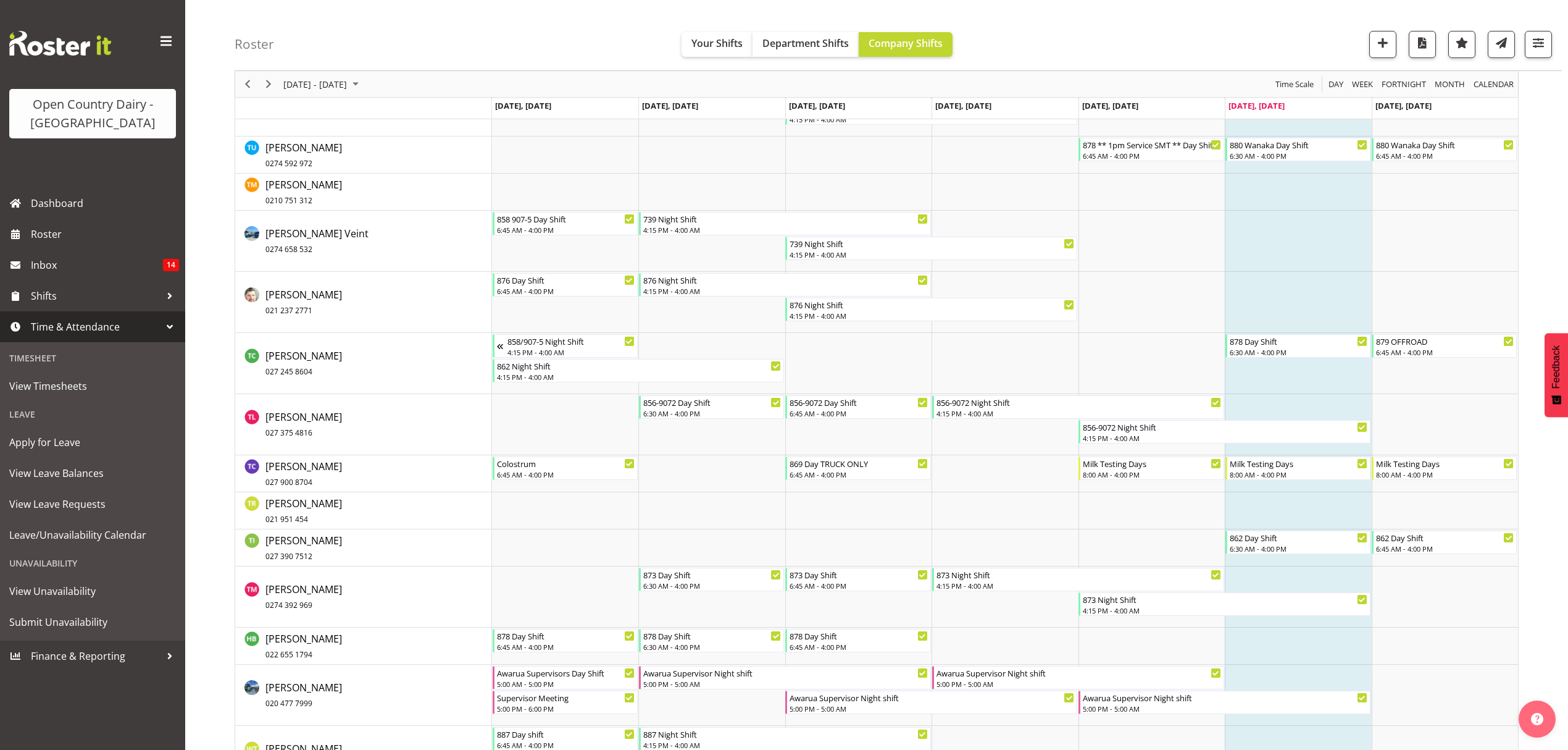
scroll to position [7328, 0]
